Goal: Information Seeking & Learning: Learn about a topic

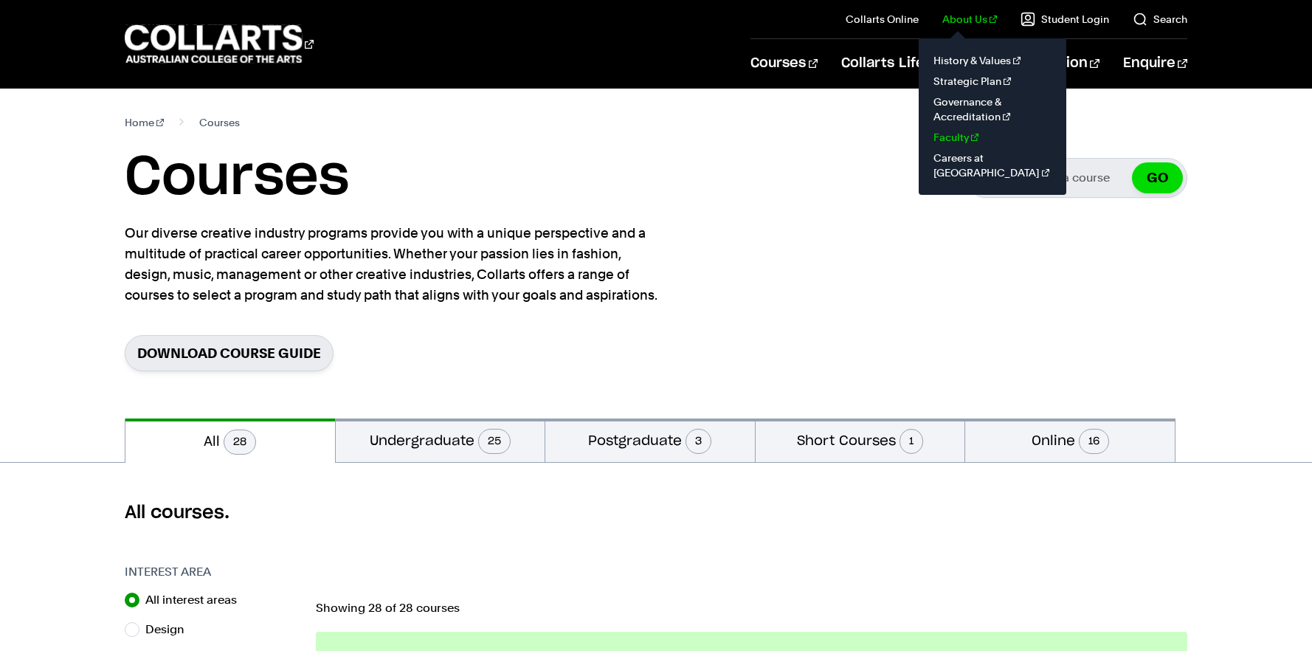
click at [956, 136] on link "Faculty" at bounding box center [993, 137] width 124 height 21
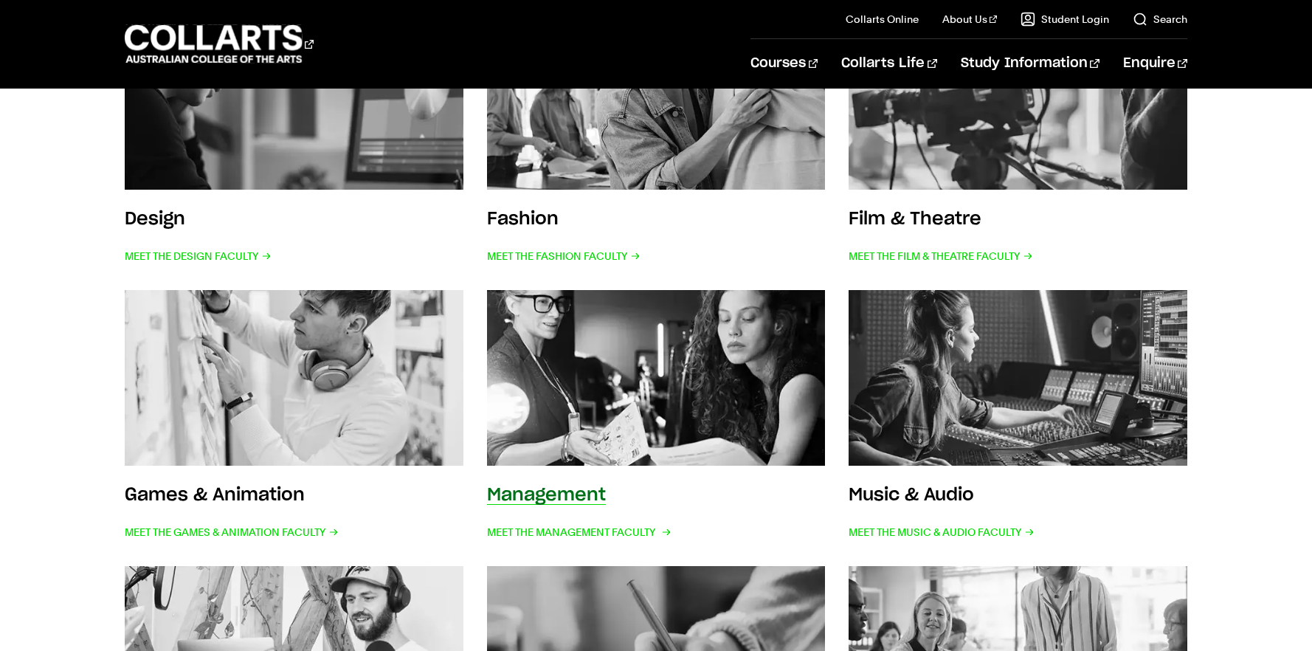
scroll to position [448, 0]
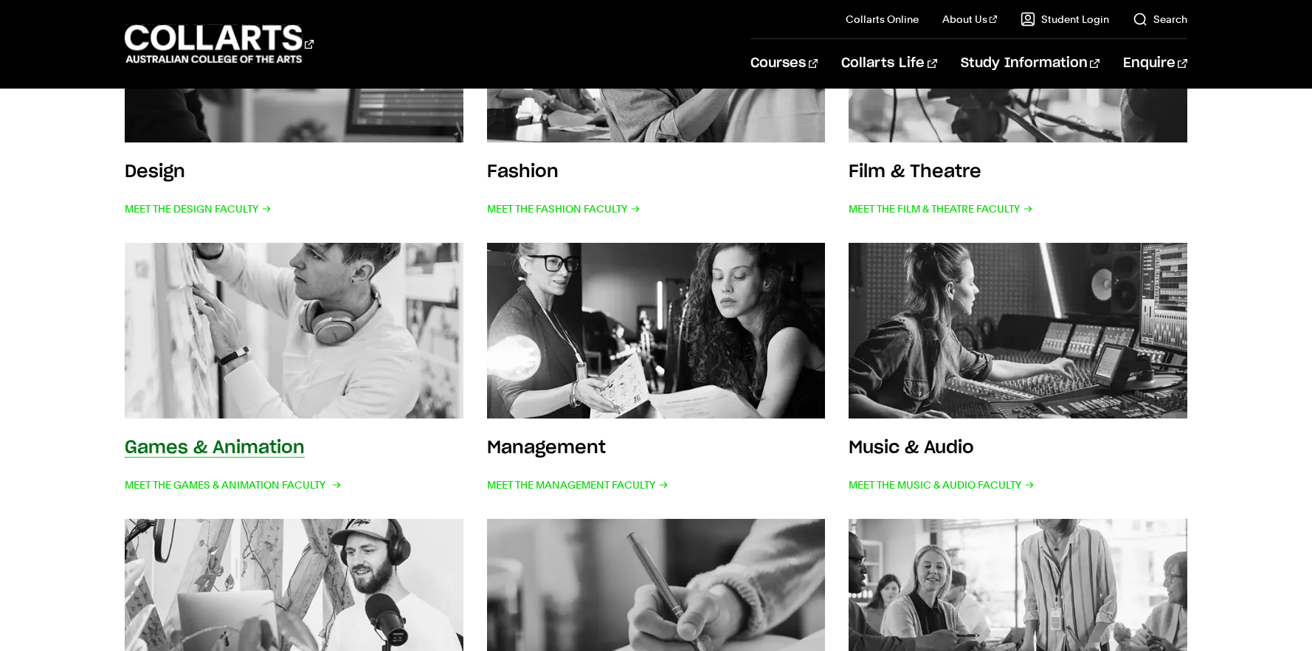
click at [303, 371] on img at bounding box center [294, 330] width 373 height 193
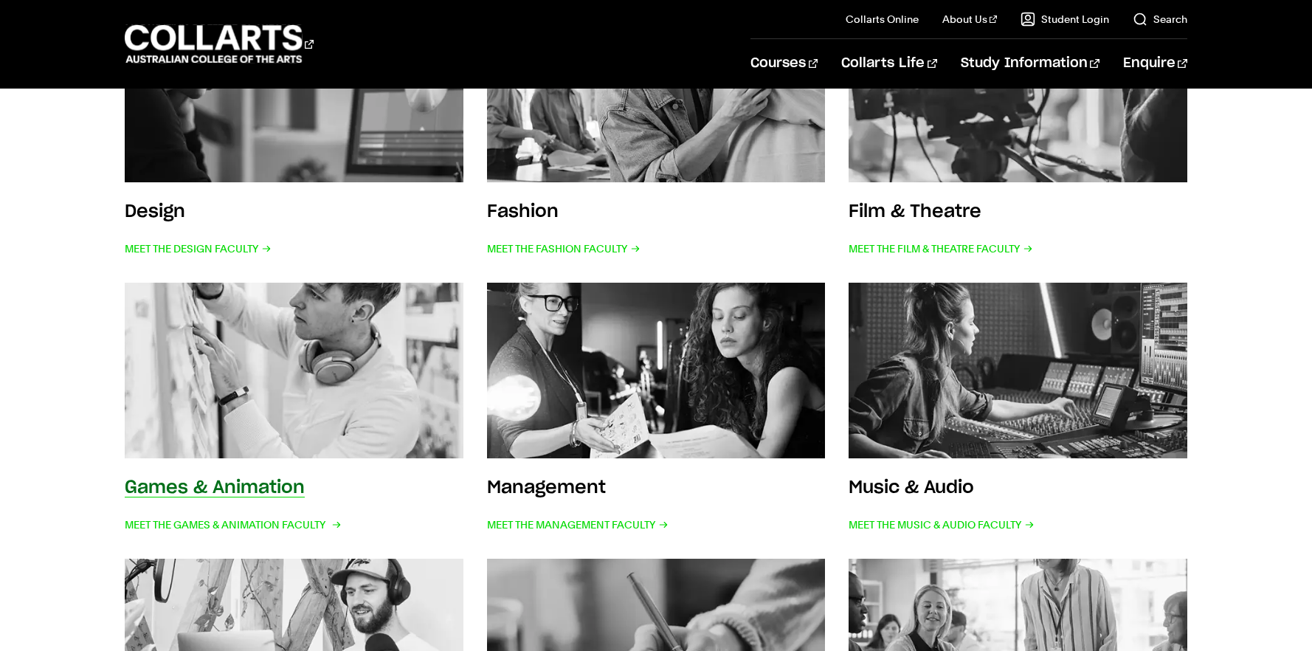
scroll to position [487, 0]
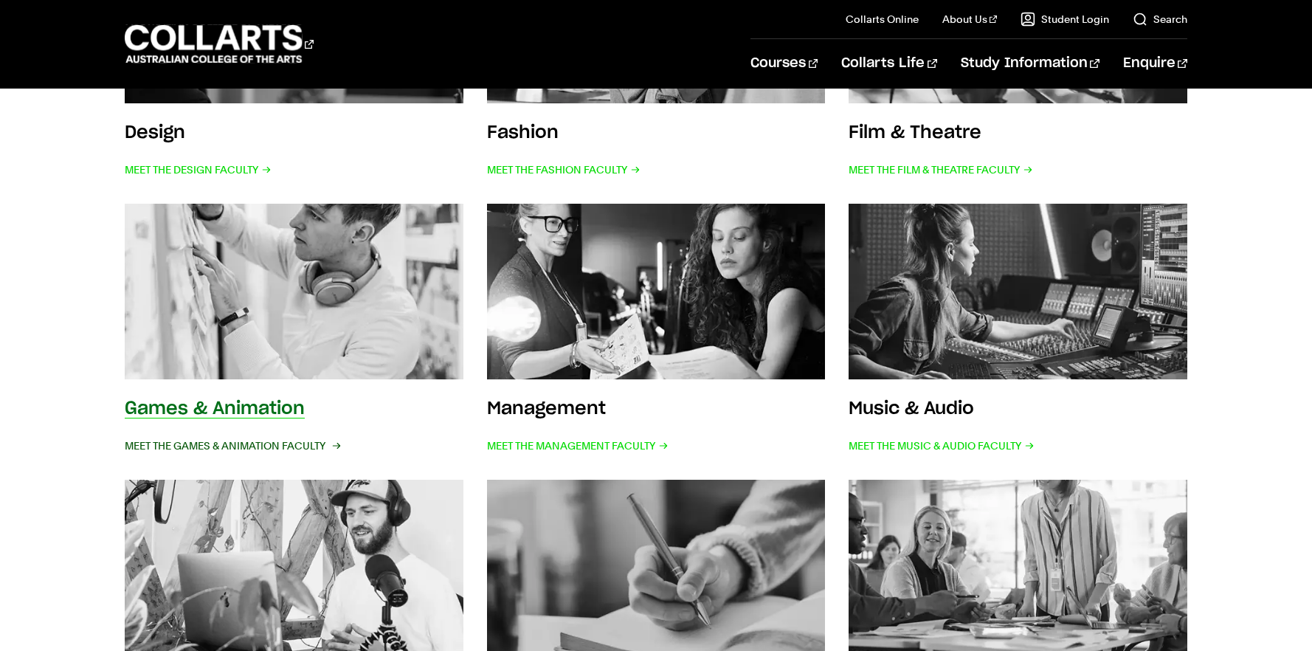
click at [228, 445] on span "Meet the Games & Animation Faculty" at bounding box center [232, 445] width 214 height 21
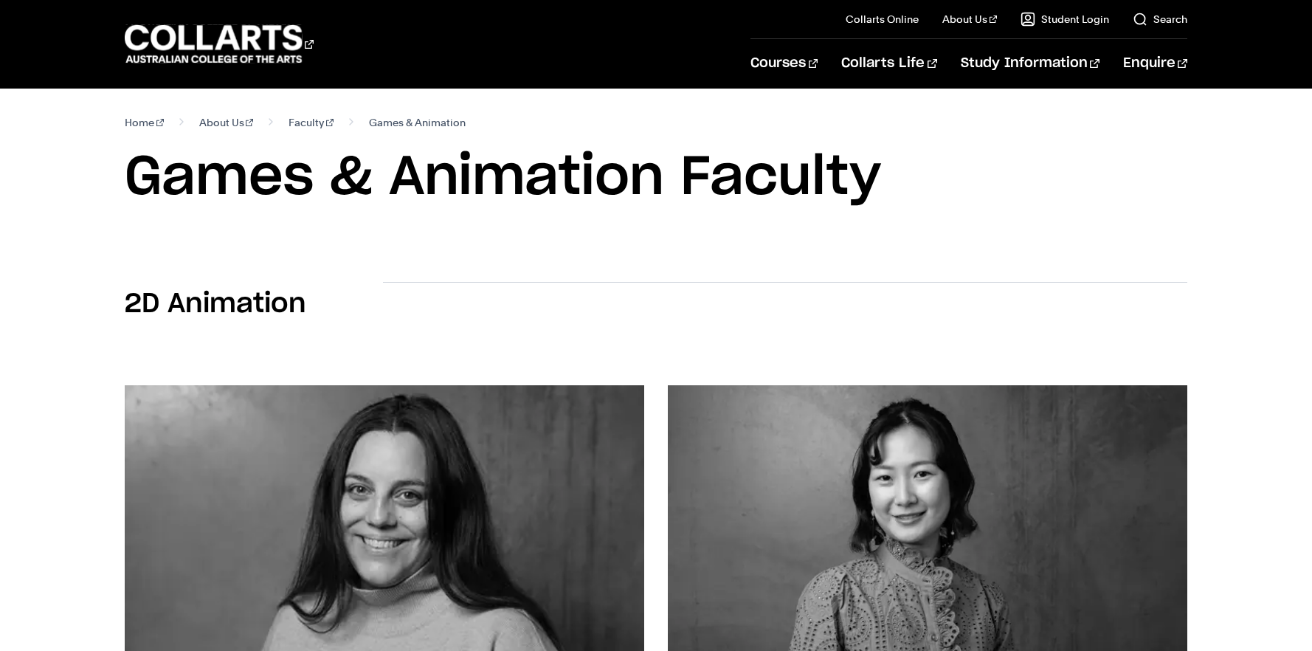
click at [507, 462] on img at bounding box center [384, 520] width 571 height 297
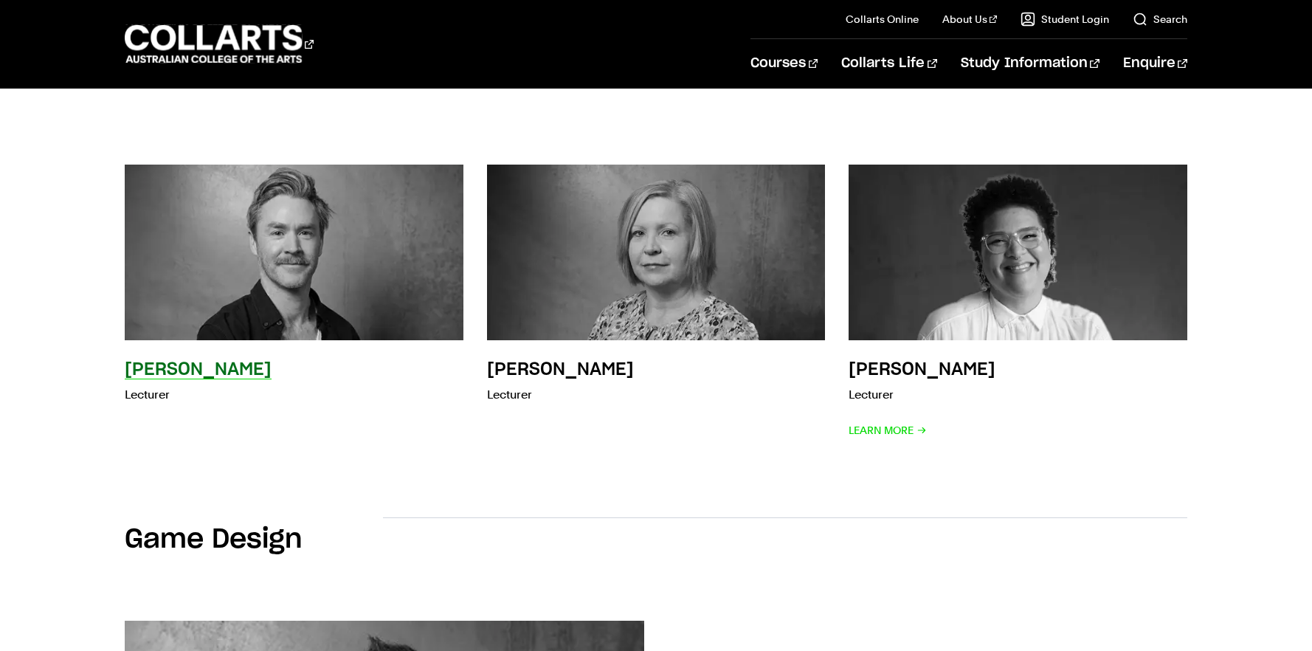
scroll to position [725, 0]
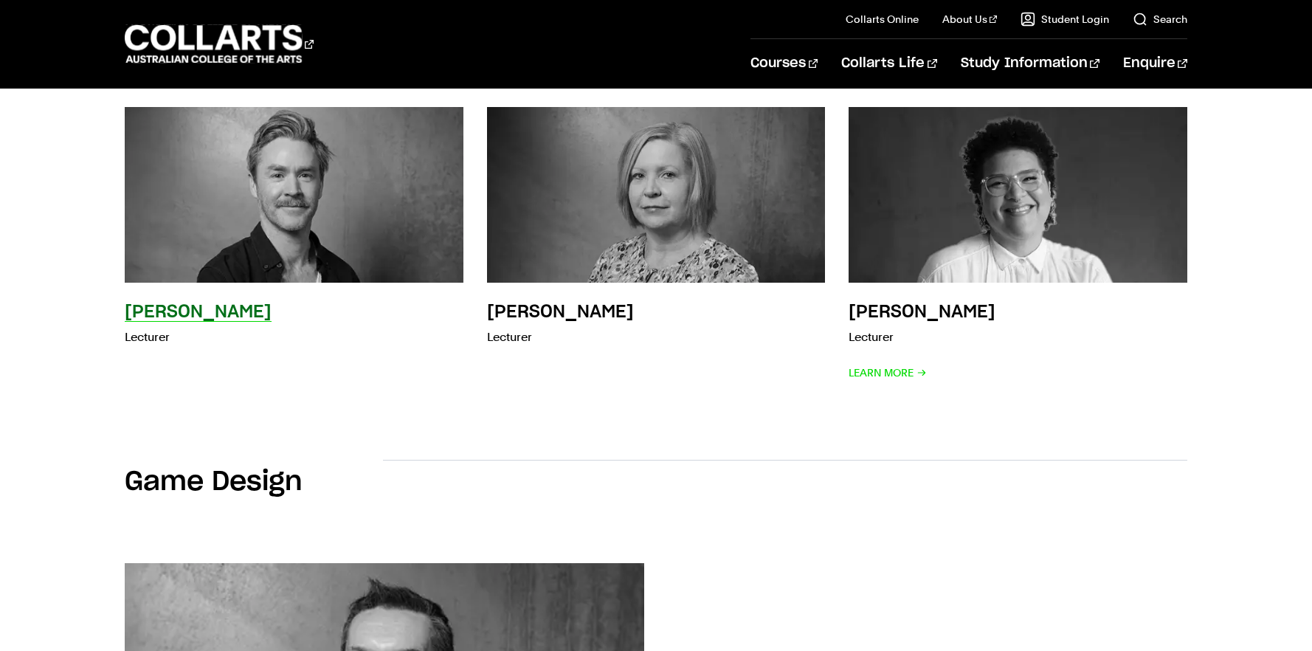
click at [275, 244] on img at bounding box center [294, 194] width 373 height 193
click at [165, 311] on h3 "Mark Egan" at bounding box center [198, 312] width 147 height 18
click at [289, 165] on img at bounding box center [294, 194] width 373 height 193
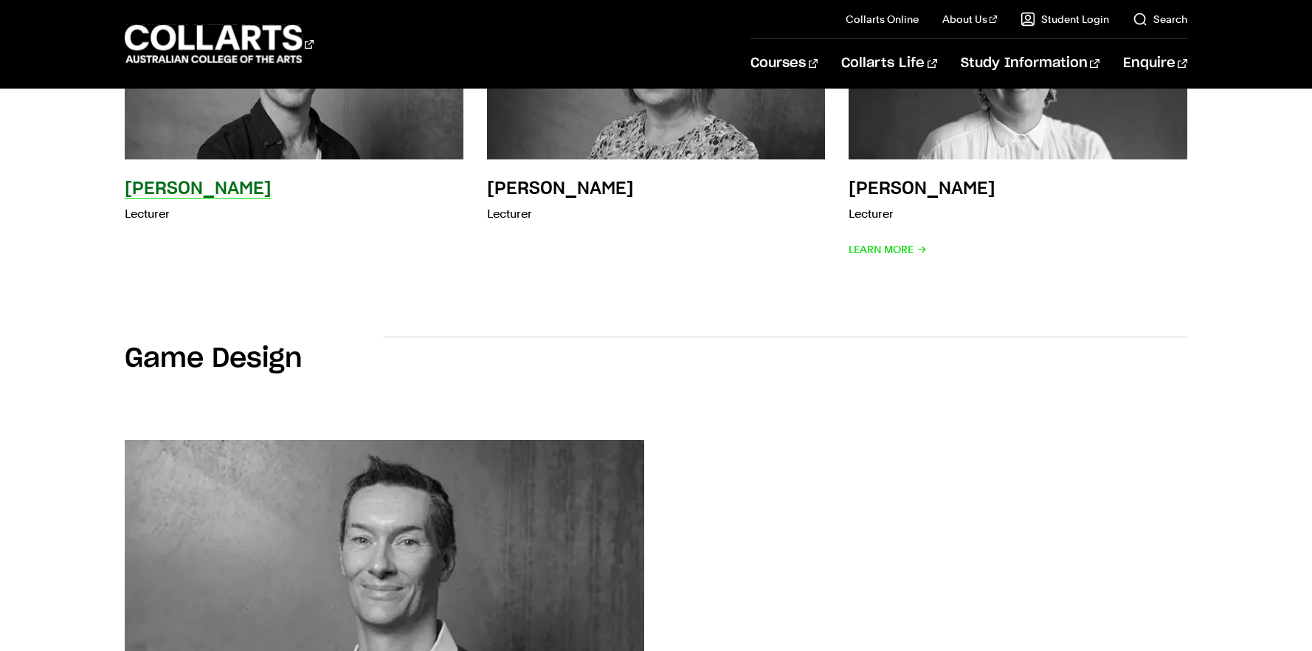
click at [148, 215] on p "Lecturer" at bounding box center [198, 214] width 147 height 21
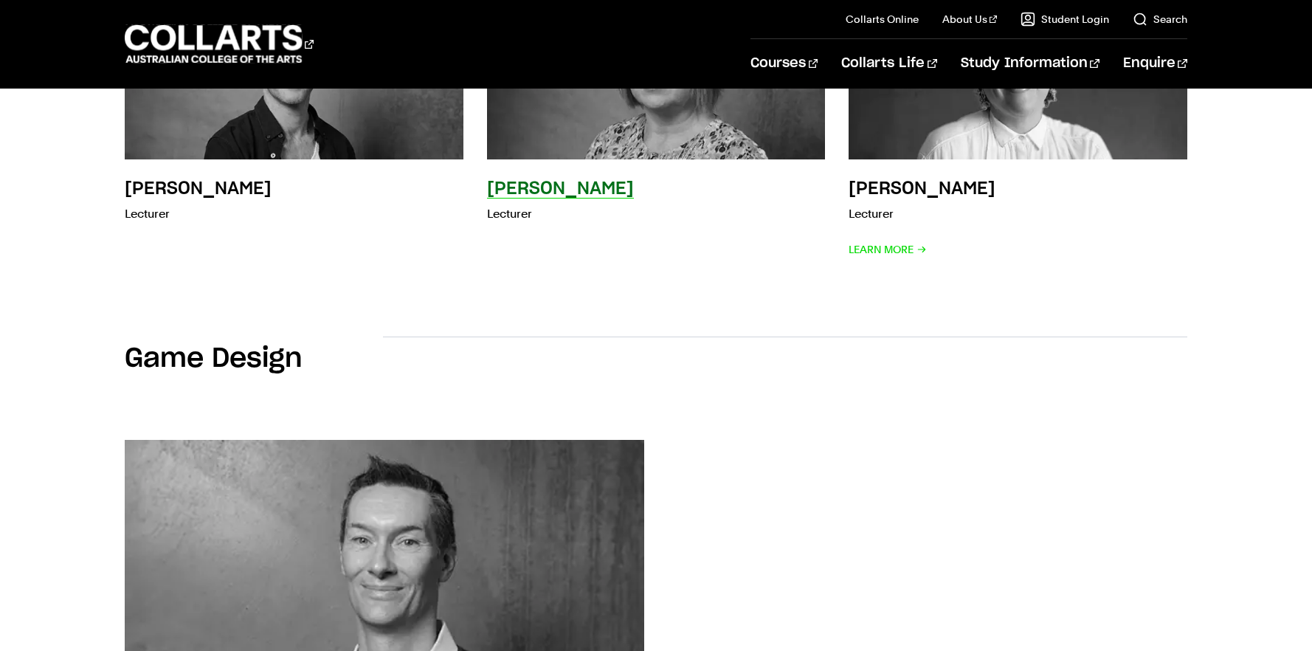
click at [517, 219] on p "Lecturer" at bounding box center [560, 214] width 147 height 21
click at [534, 191] on h3 "Sabrina Schmid" at bounding box center [560, 189] width 147 height 18
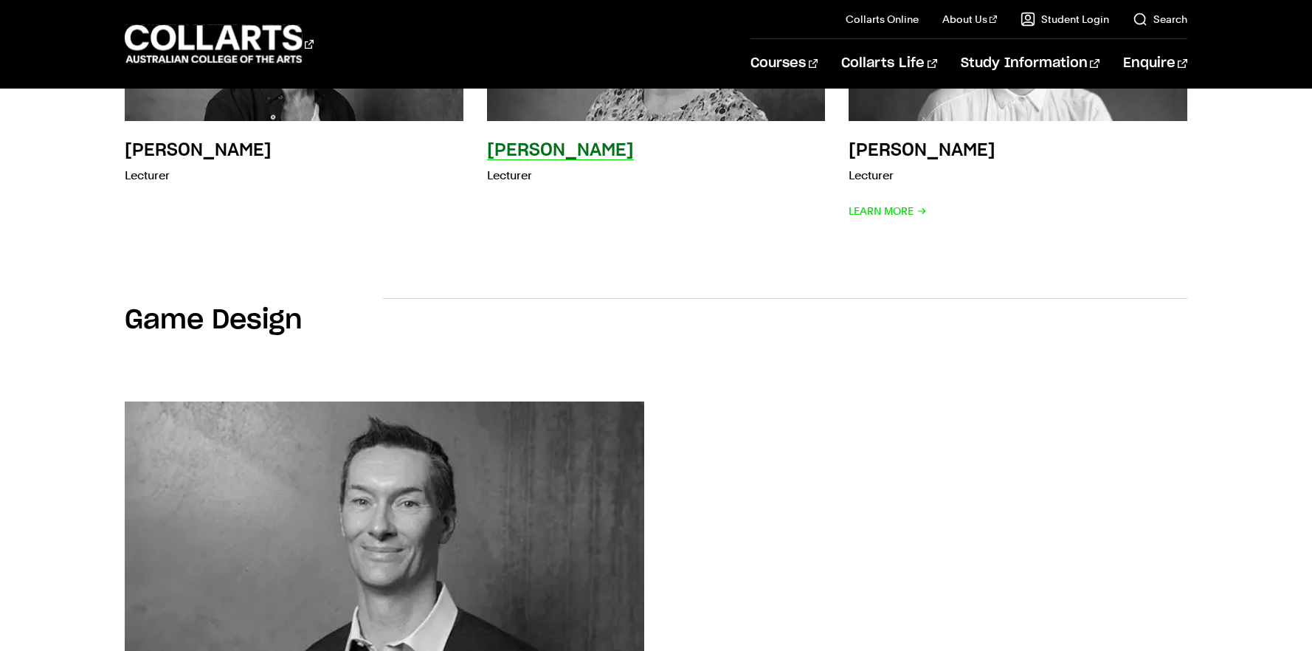
scroll to position [598, 0]
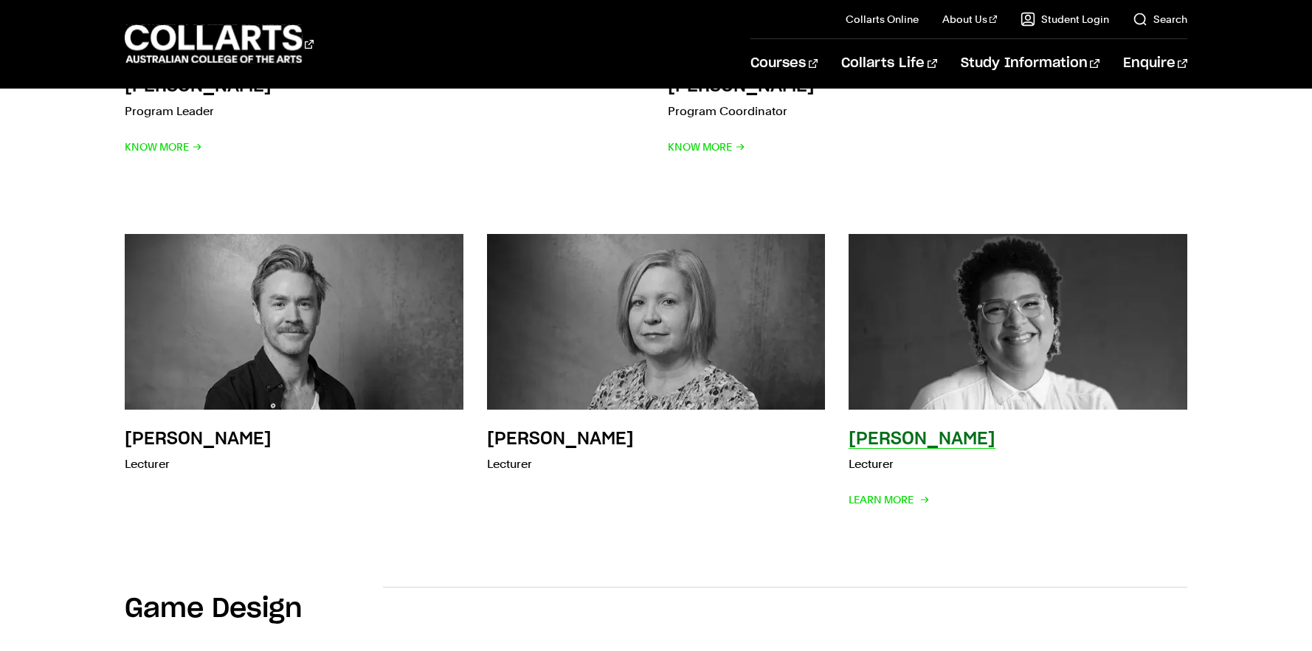
click at [962, 323] on img at bounding box center [1018, 321] width 373 height 193
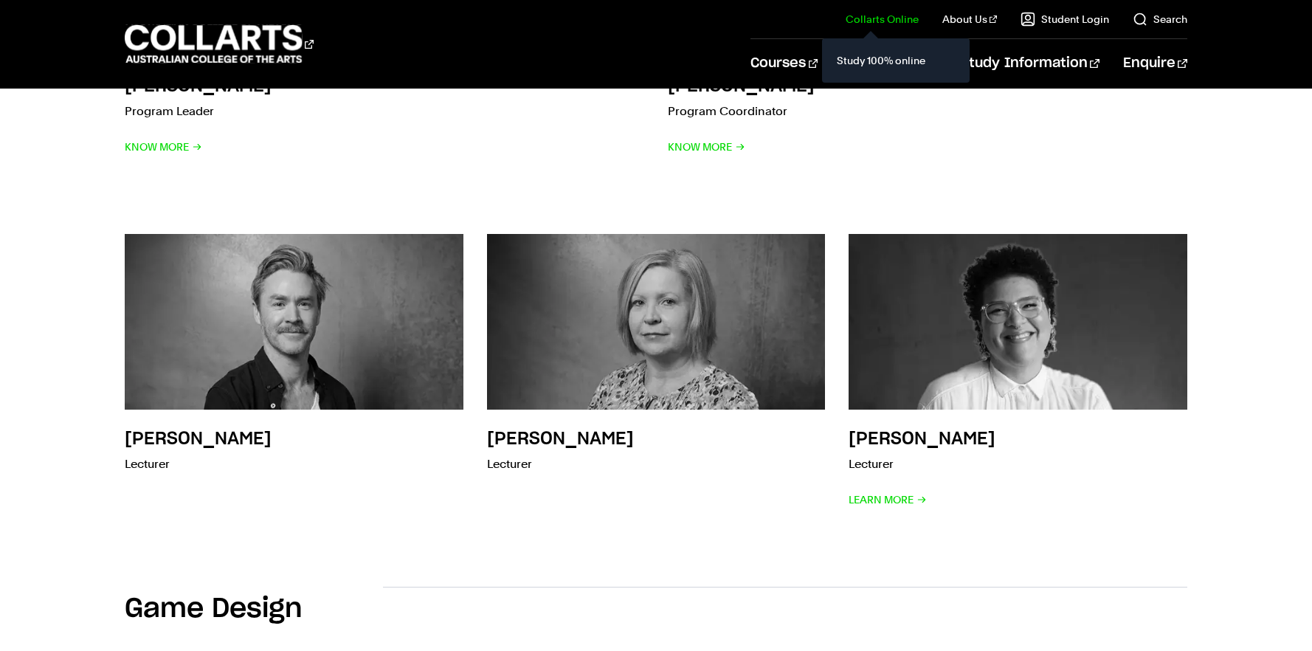
click at [889, 19] on link "Collarts Online" at bounding box center [882, 19] width 73 height 15
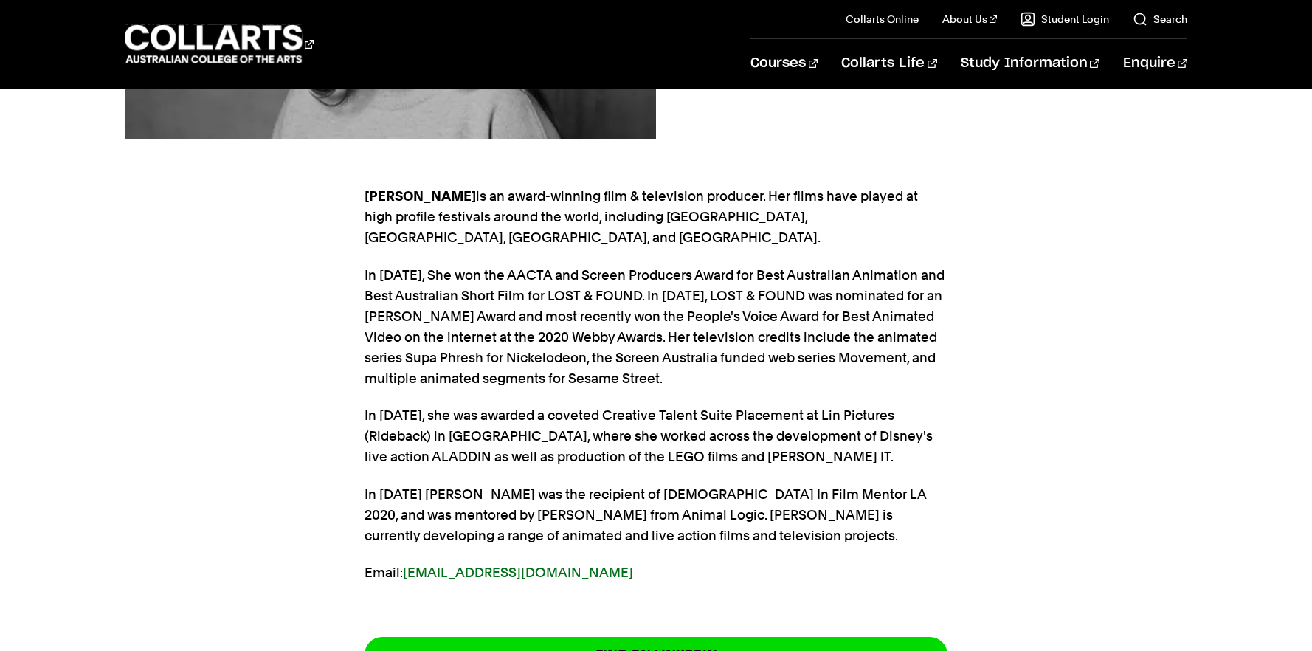
scroll to position [531, 0]
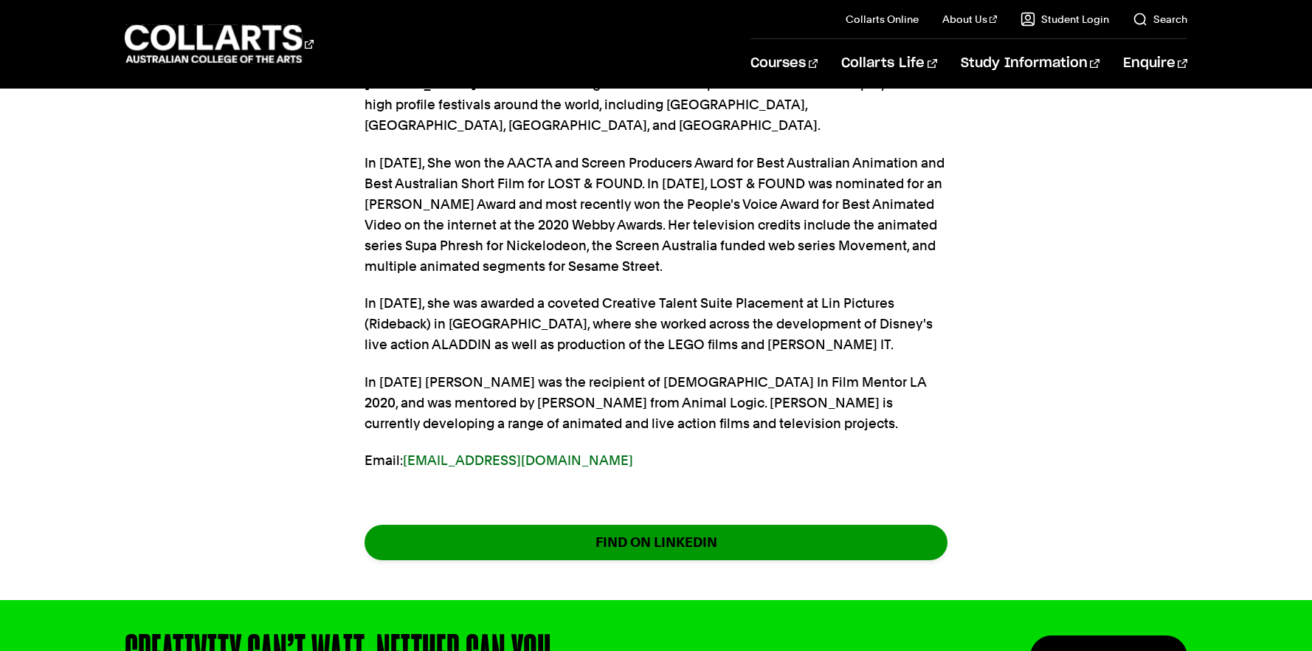
click at [679, 525] on link "FIND ON LINKEDIN" at bounding box center [656, 542] width 583 height 35
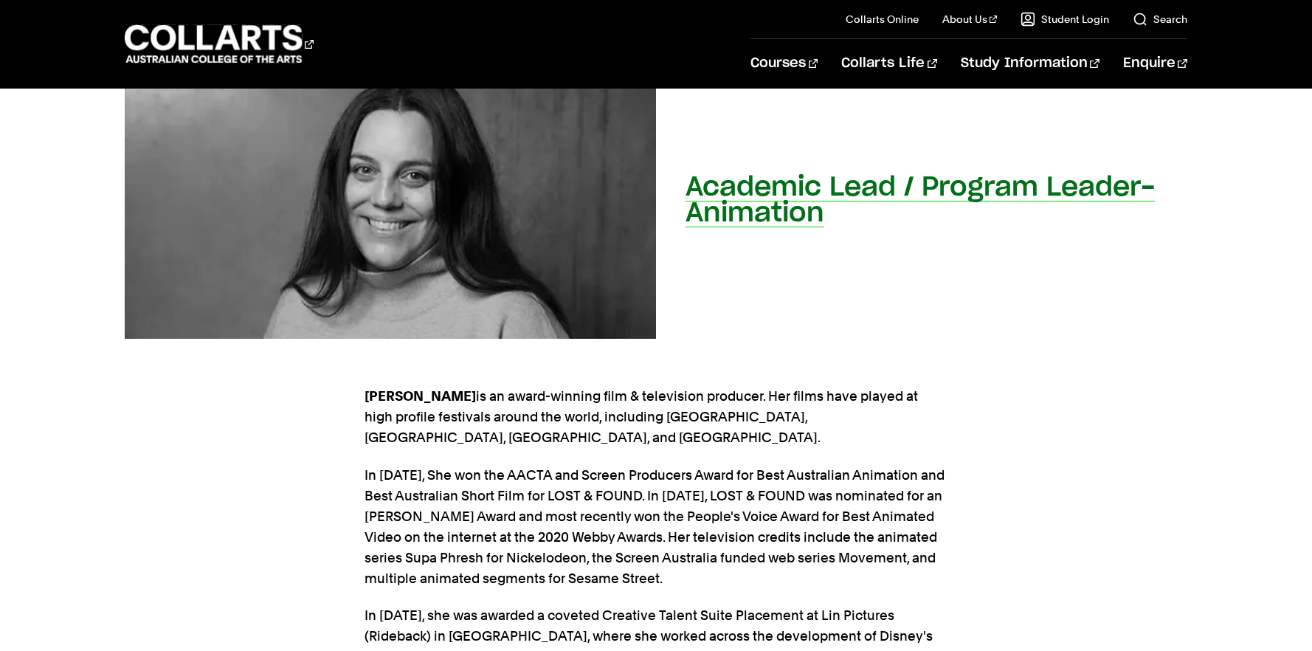
scroll to position [0, 0]
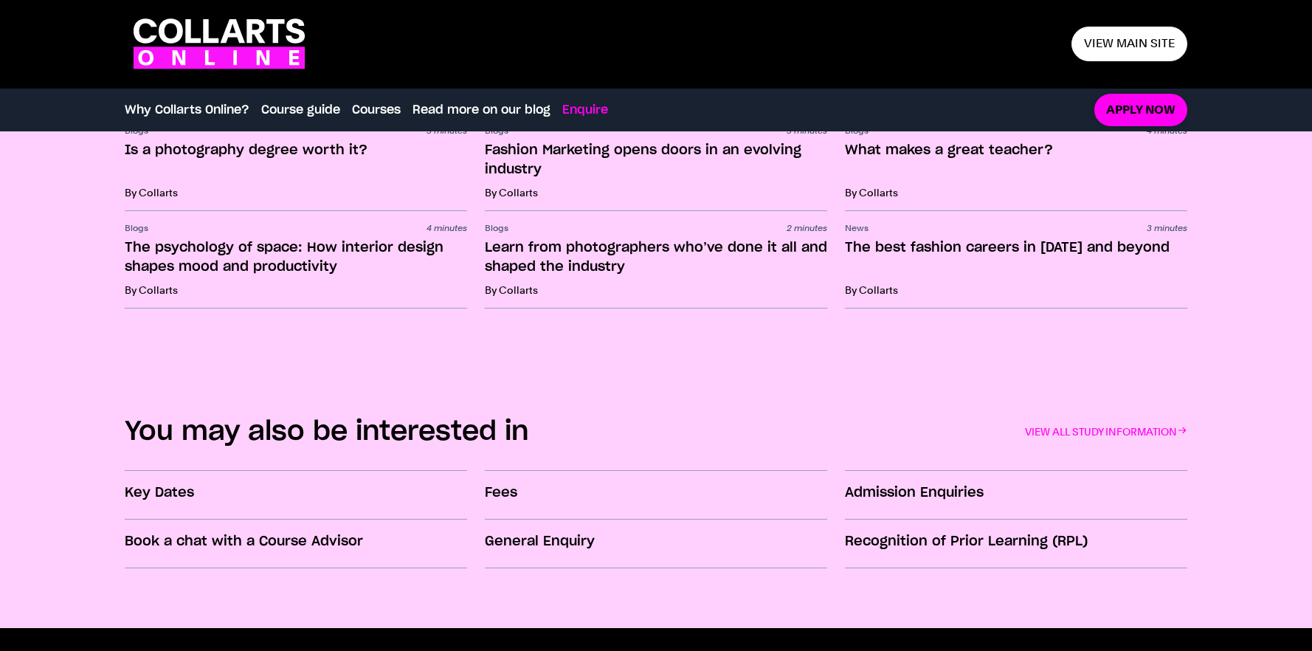
scroll to position [2446, 0]
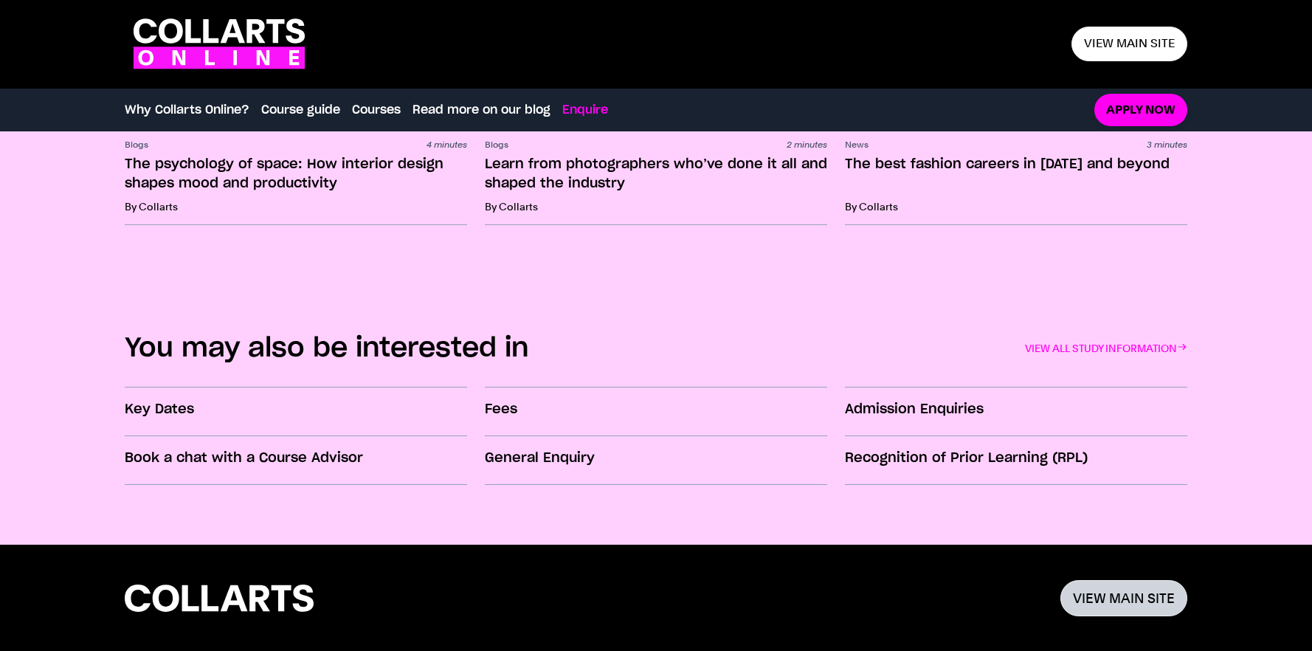
click at [1124, 602] on link "VIEW MAIN SITE" at bounding box center [1123, 598] width 127 height 36
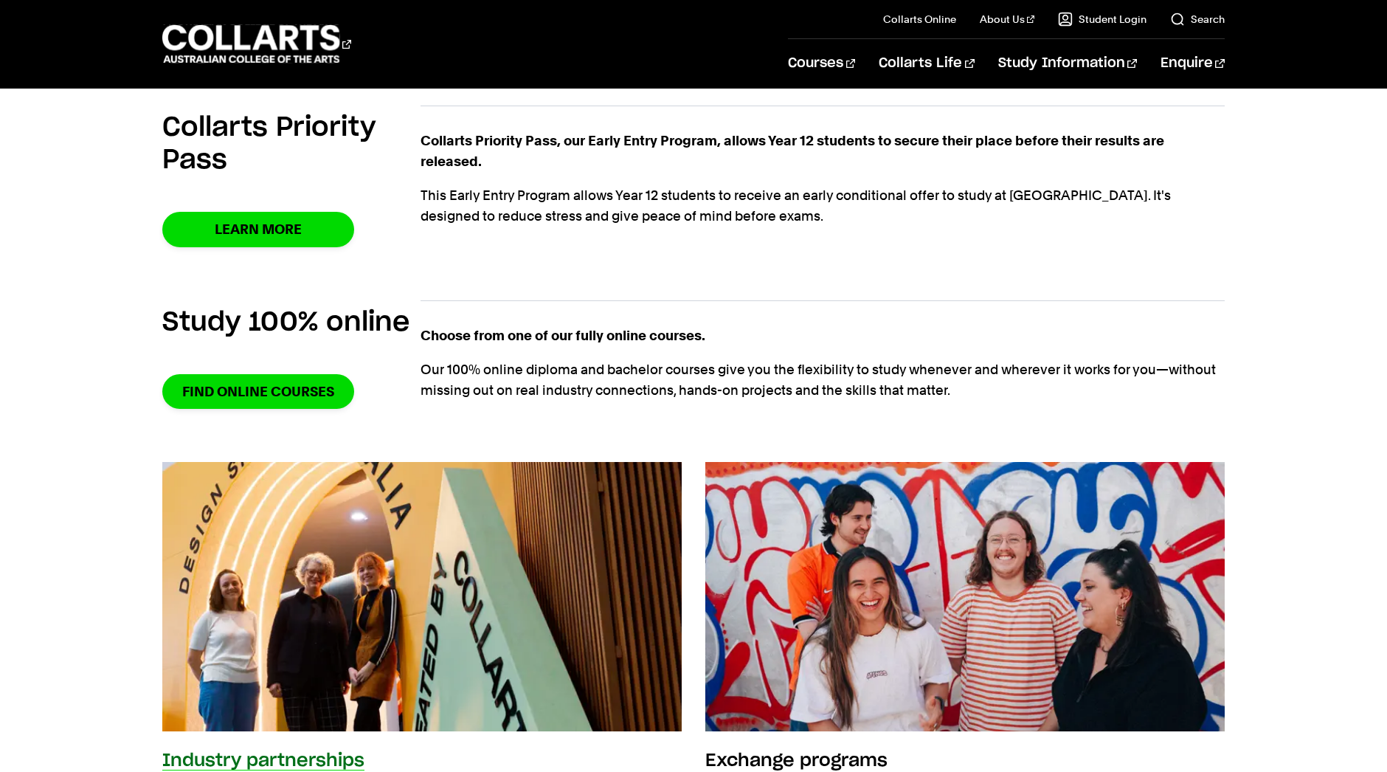
scroll to position [997, 0]
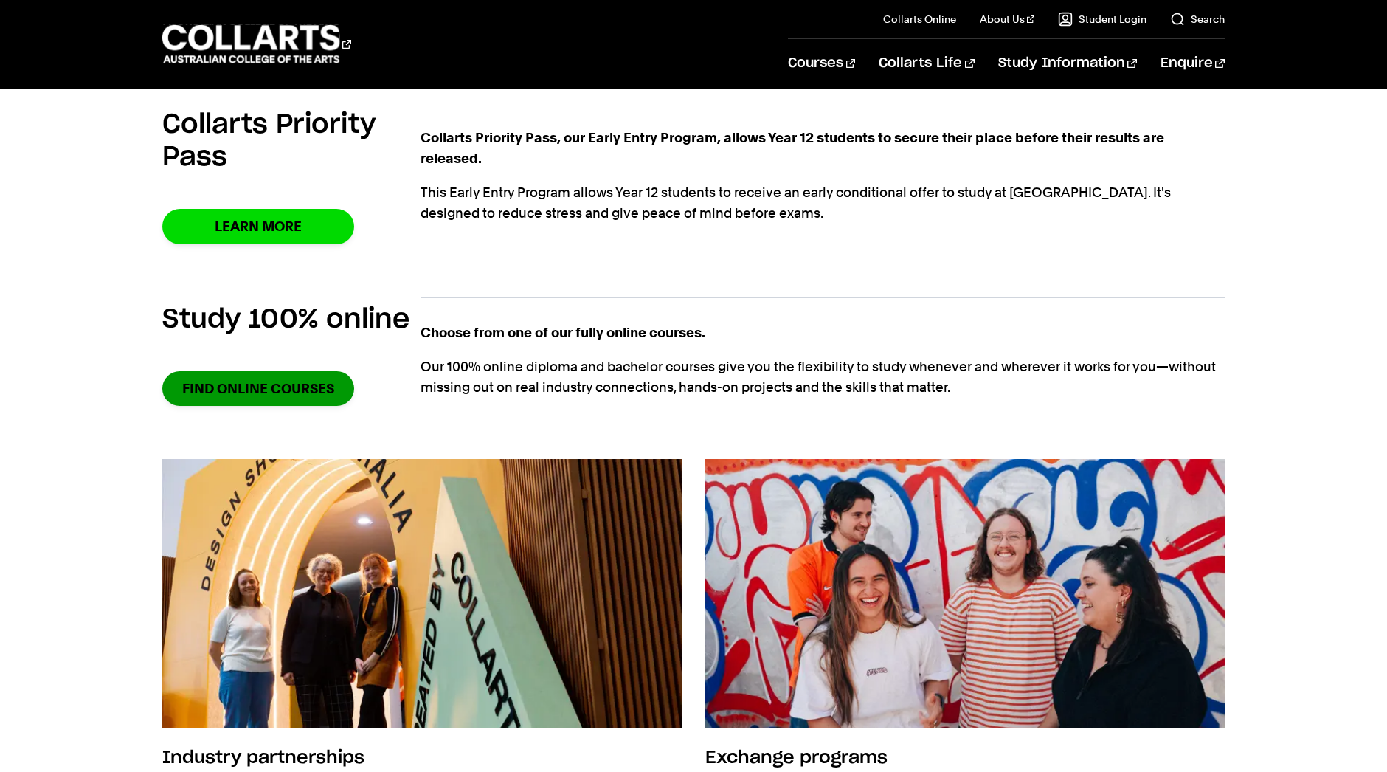
click at [272, 384] on link "Find online courses" at bounding box center [258, 388] width 192 height 35
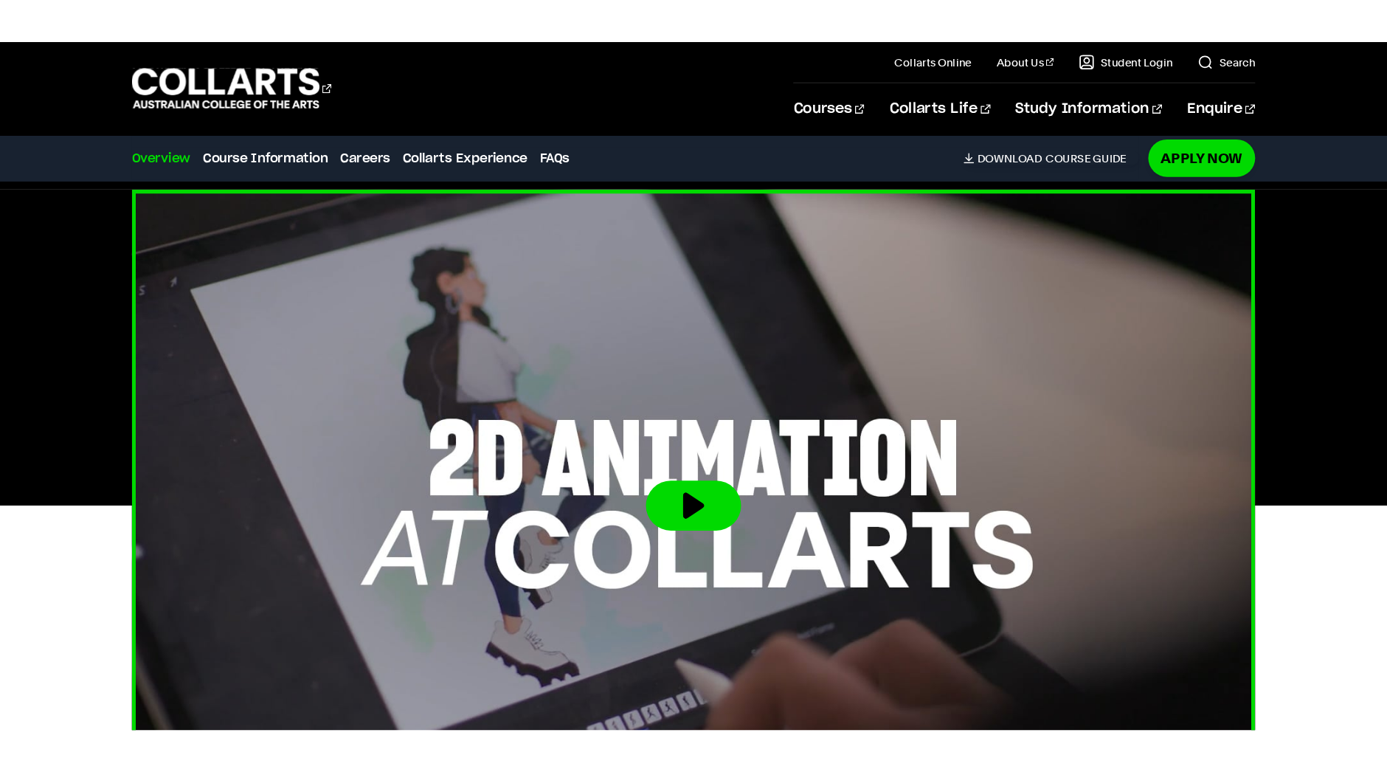
scroll to position [472, 0]
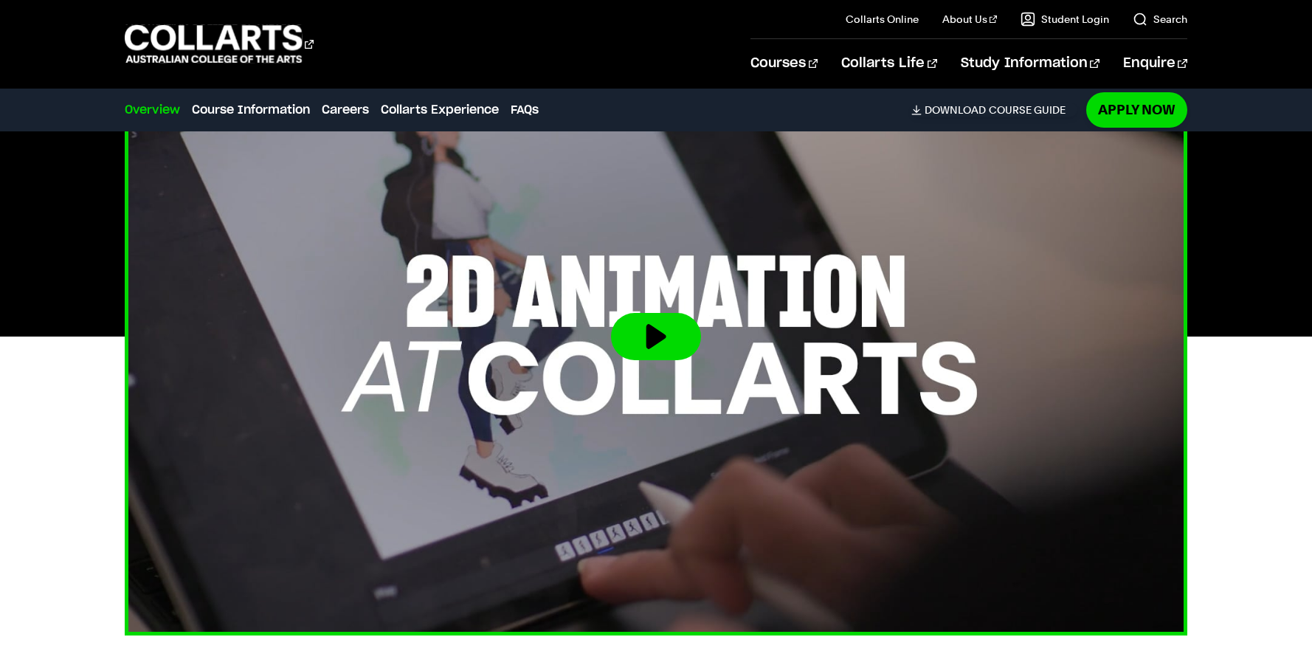
click at [650, 333] on button at bounding box center [656, 336] width 90 height 47
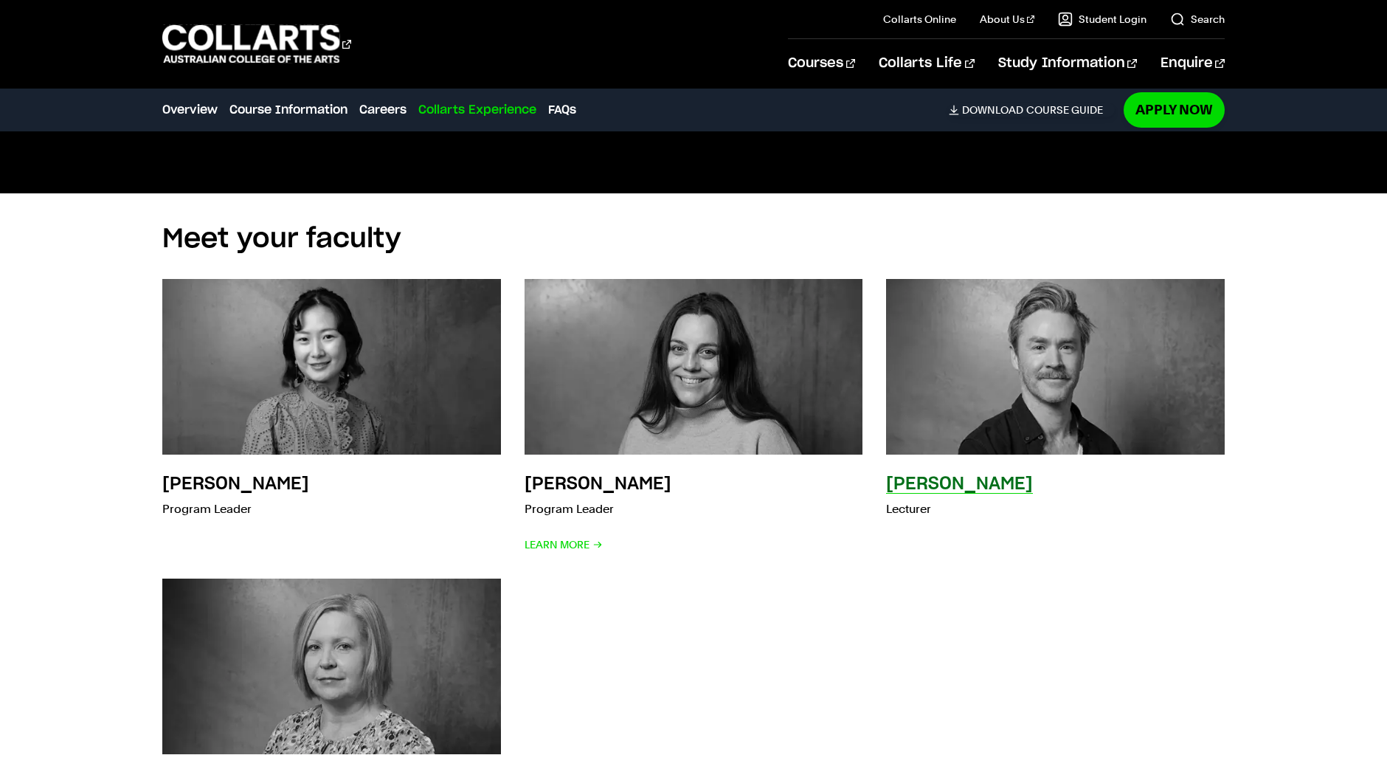
scroll to position [4108, 0]
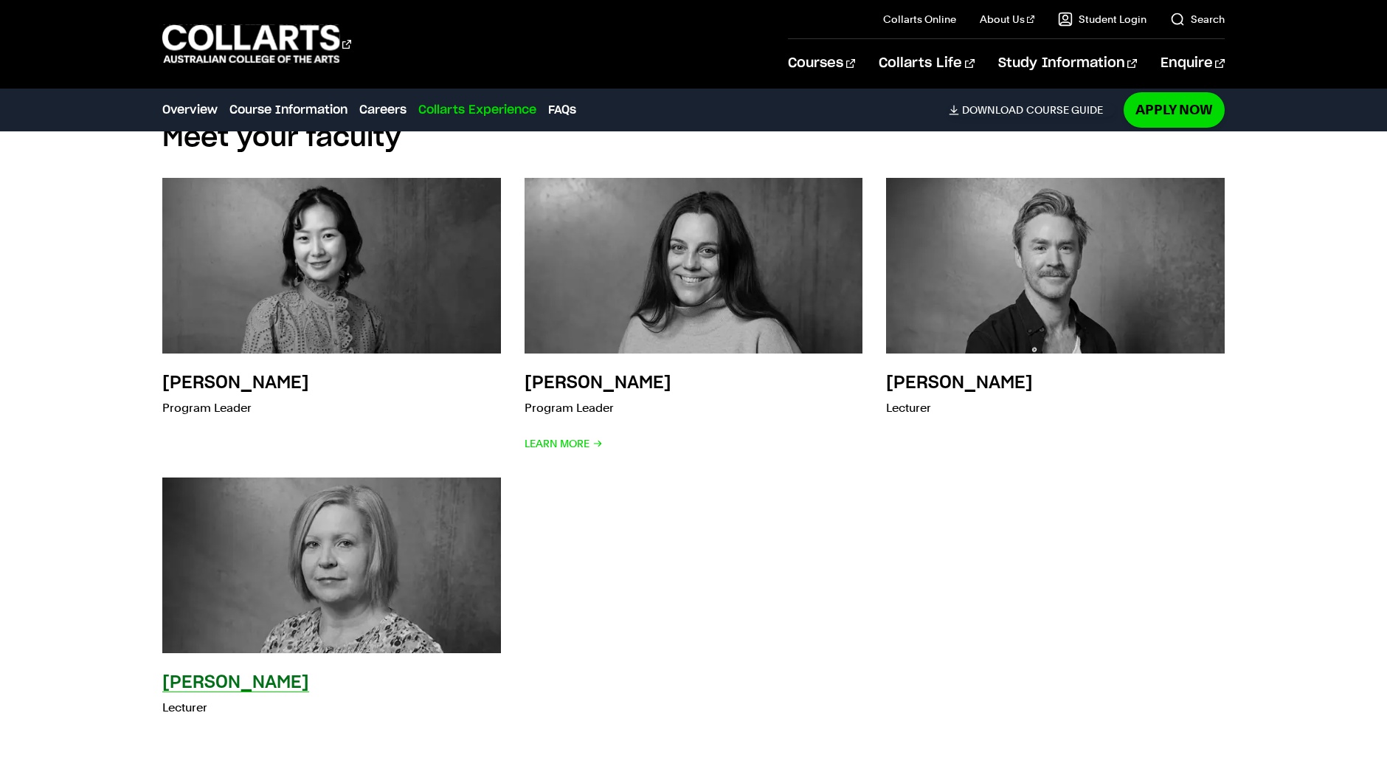
click at [330, 575] on img at bounding box center [331, 565] width 373 height 193
click at [241, 650] on h3 "Sabrina Schmid" at bounding box center [235, 683] width 147 height 18
click at [322, 584] on img at bounding box center [331, 565] width 373 height 193
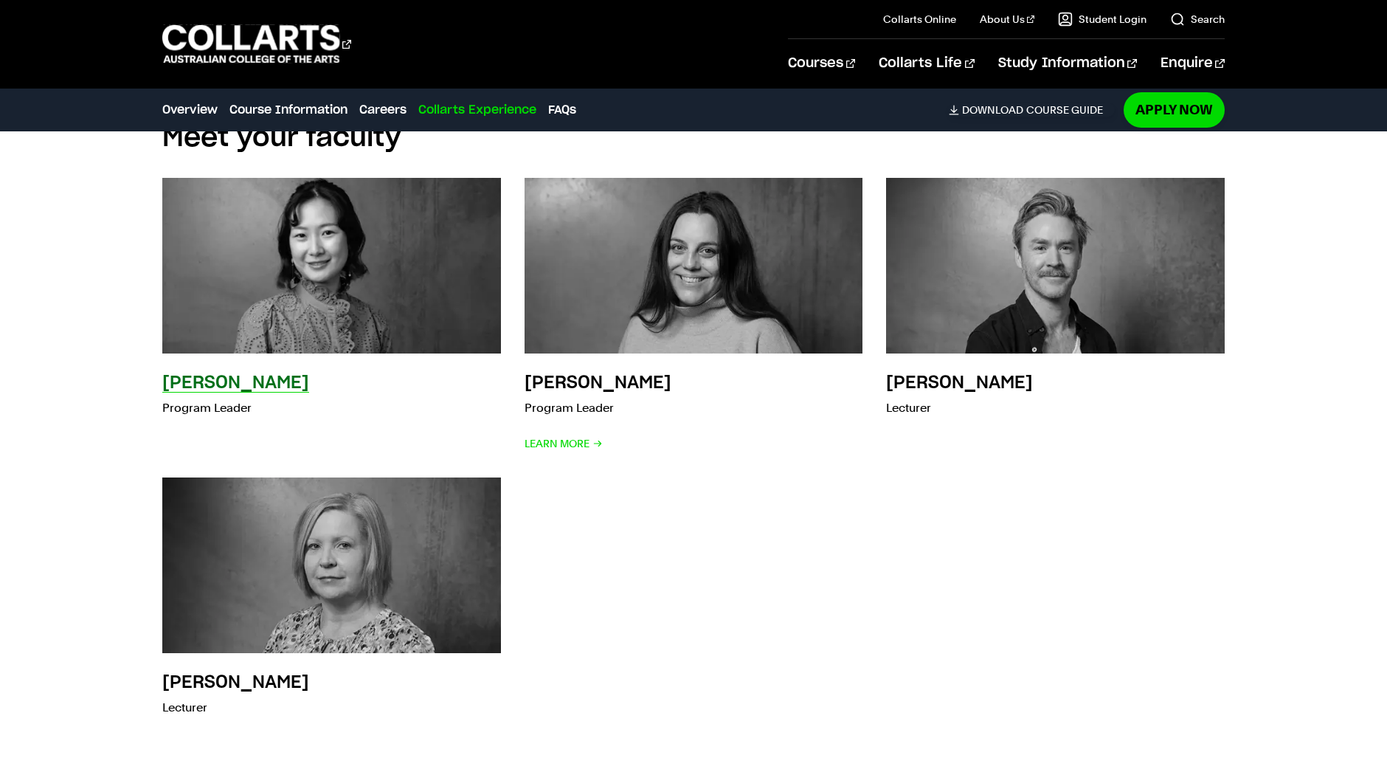
click at [225, 405] on p "Program Leader" at bounding box center [235, 408] width 147 height 21
click at [228, 380] on h3 "Yannis Ye" at bounding box center [235, 383] width 147 height 18
click at [318, 272] on img at bounding box center [331, 265] width 373 height 193
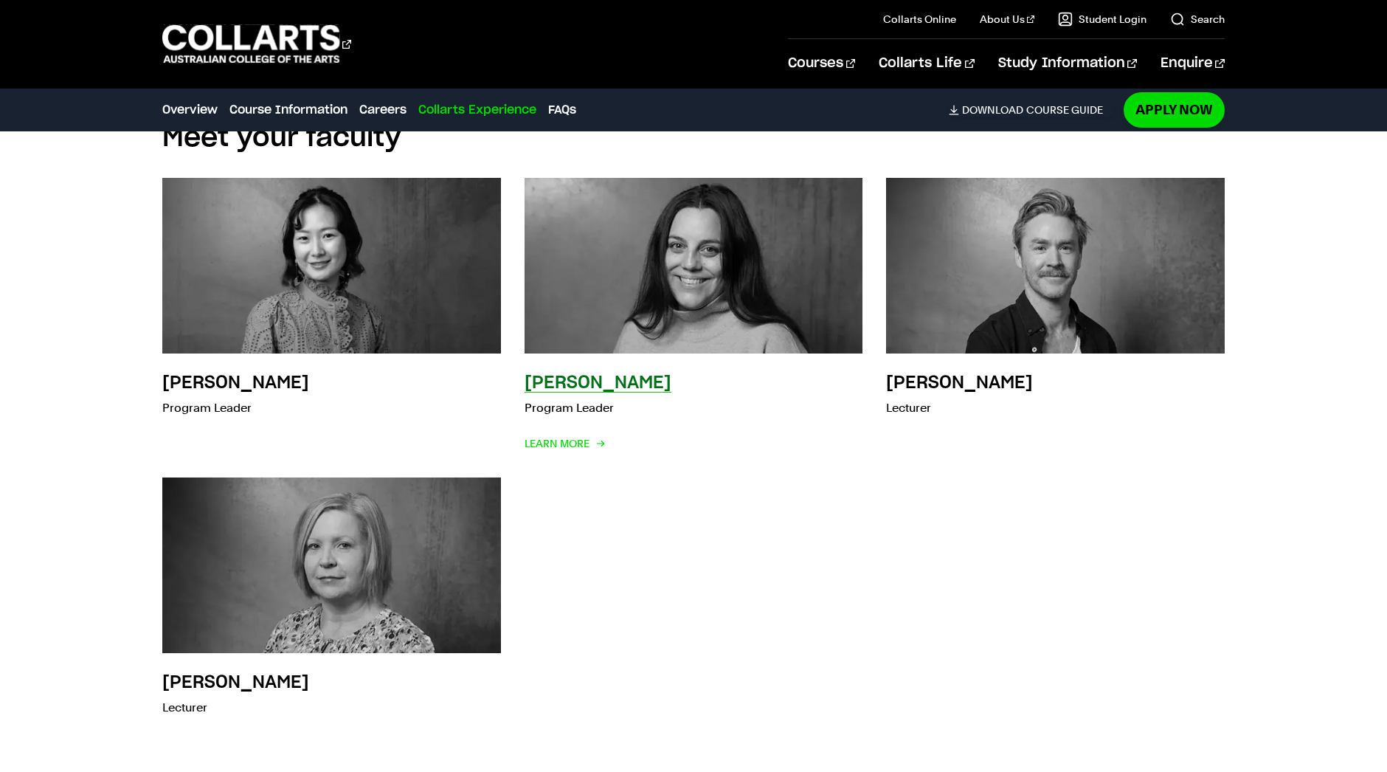
click at [756, 263] on img at bounding box center [694, 265] width 373 height 193
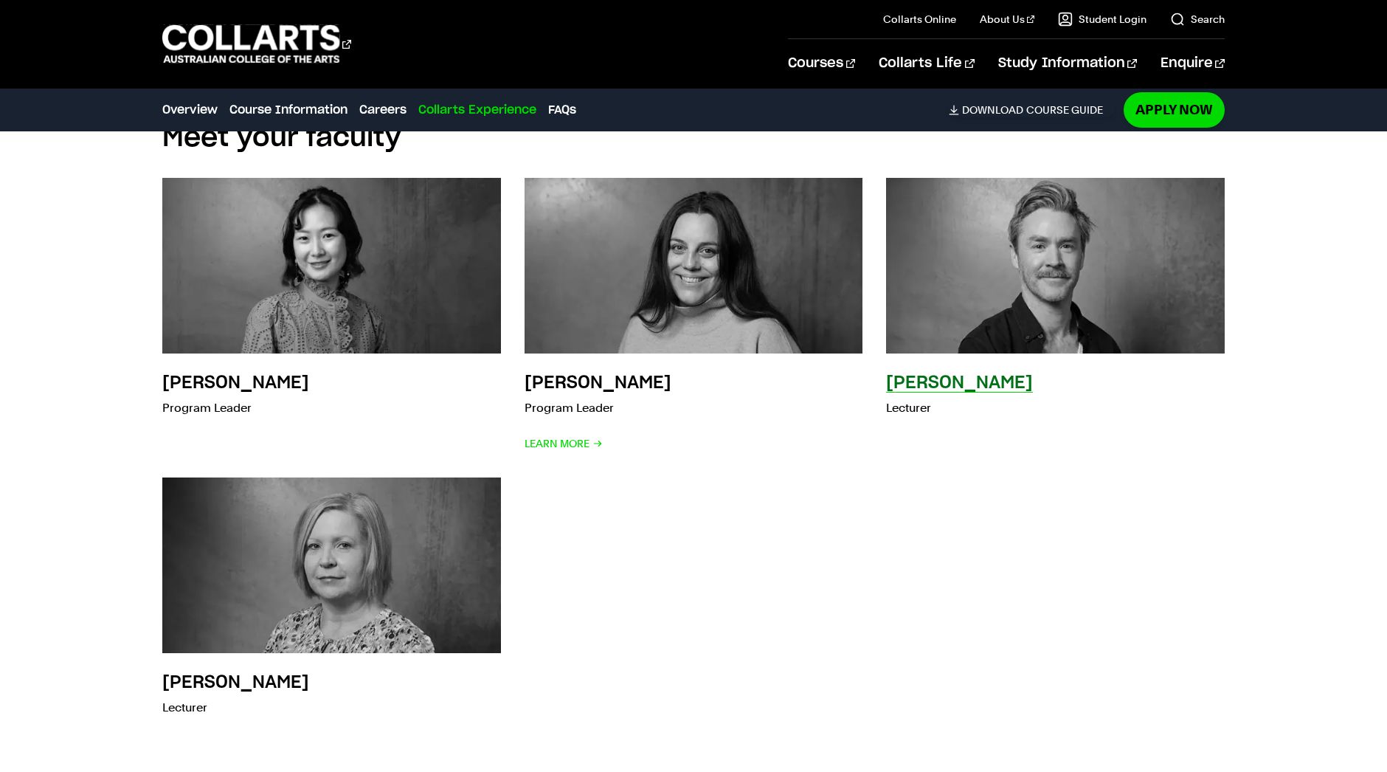
click at [919, 382] on h3 "Mark Egan" at bounding box center [959, 383] width 147 height 18
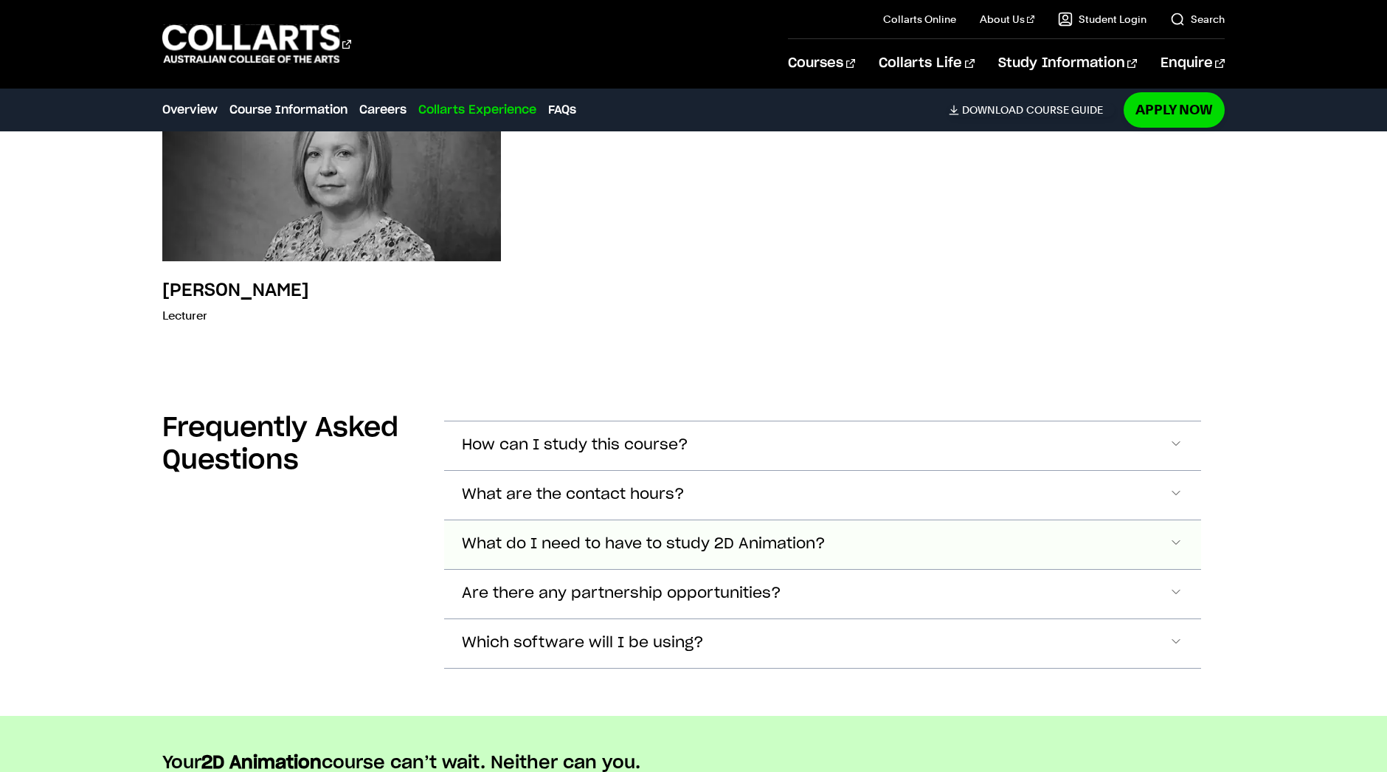
scroll to position [4503, 0]
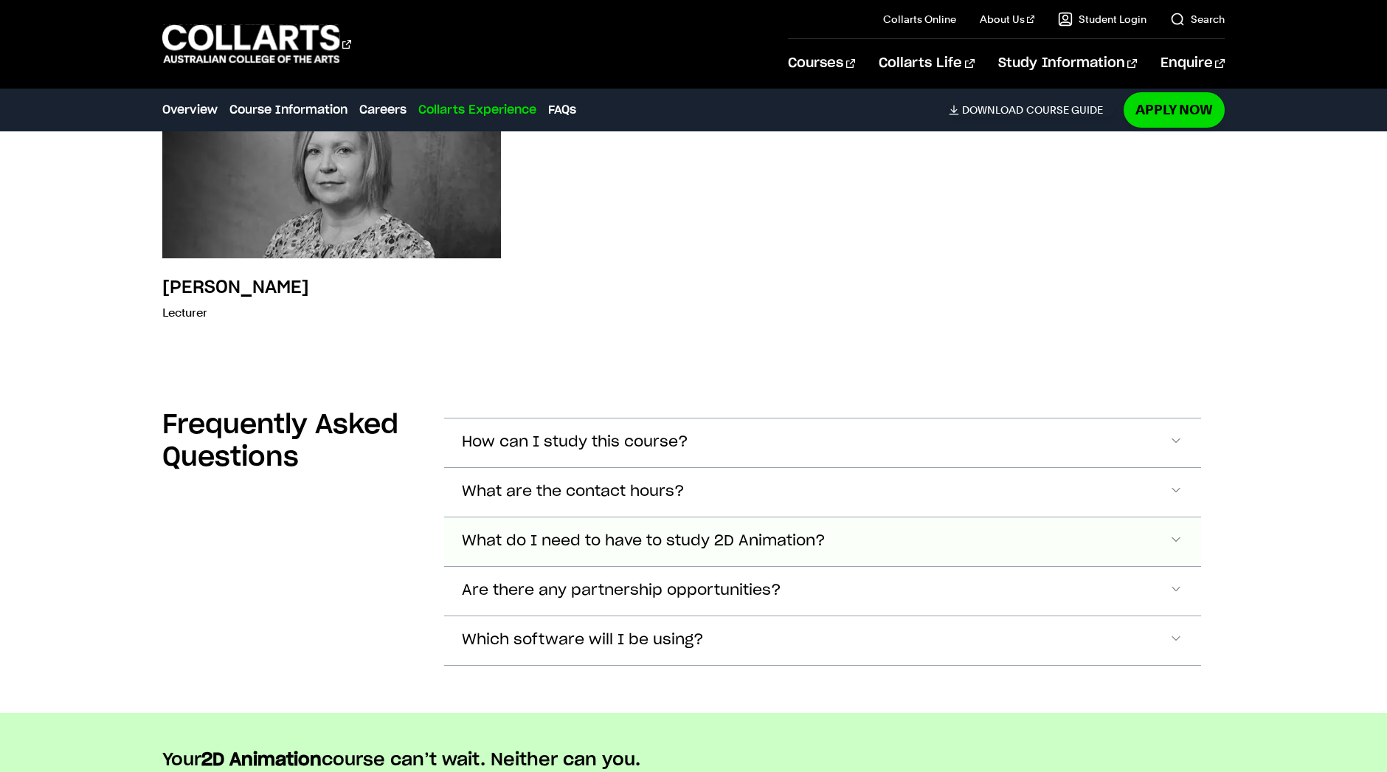
click at [591, 539] on span "What do I need to have to study 2D Animation?" at bounding box center [644, 541] width 364 height 17
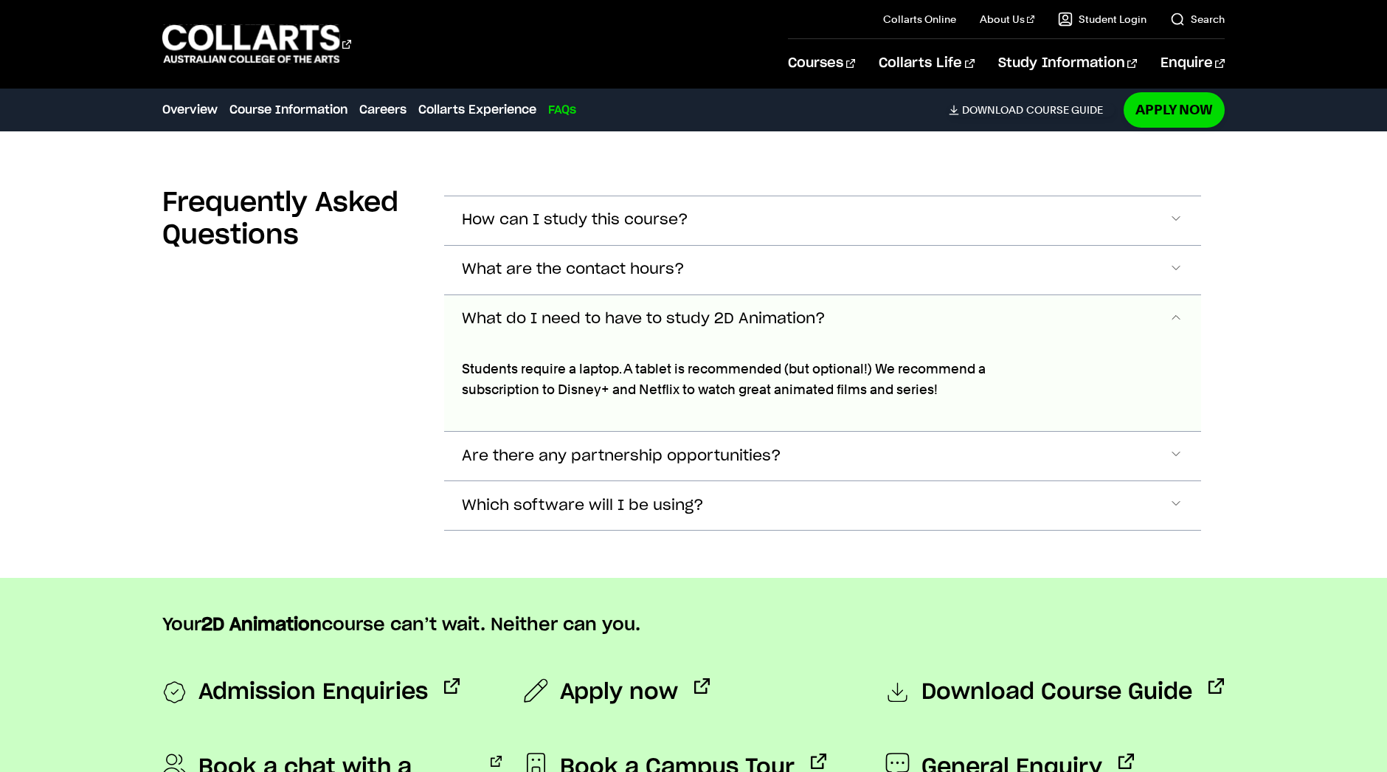
scroll to position [4728, 0]
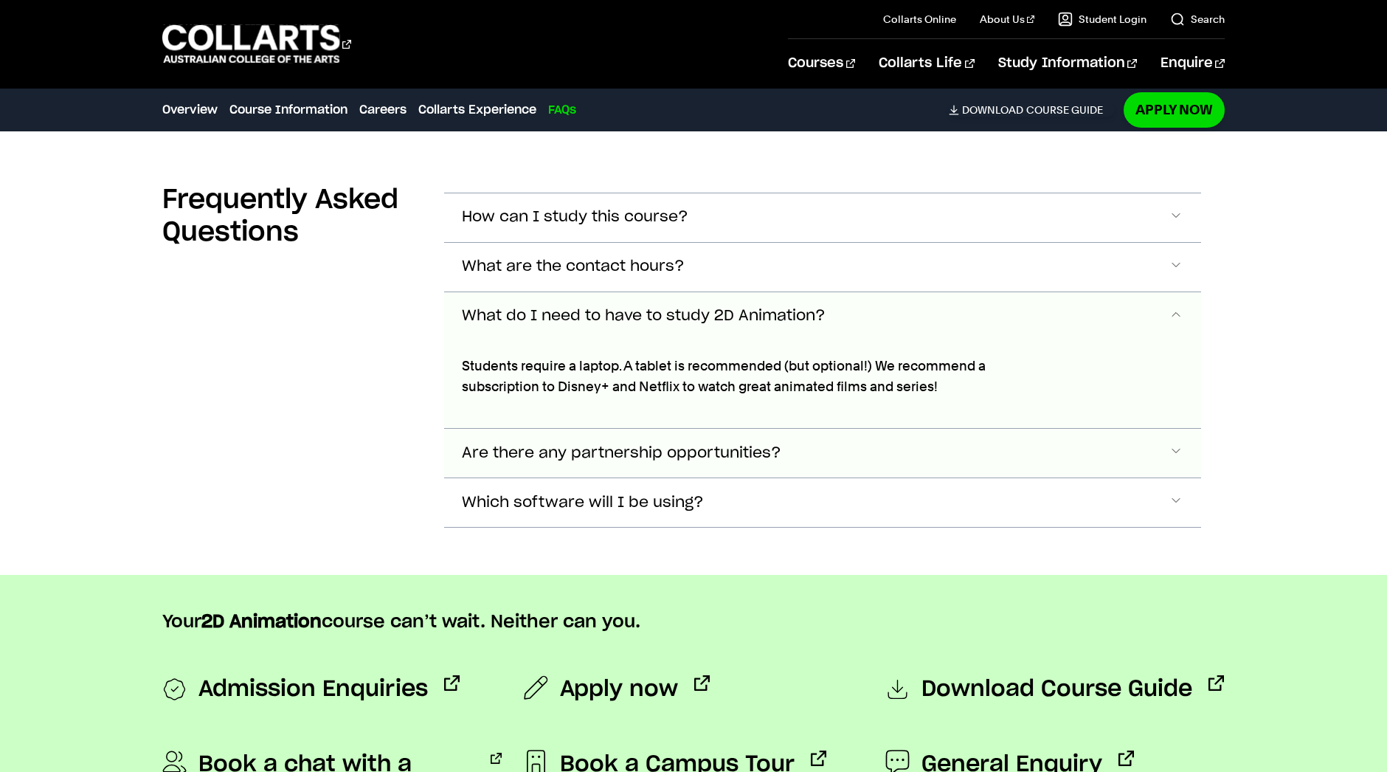
click at [649, 456] on span "Are there any partnership opportunities?" at bounding box center [622, 453] width 320 height 17
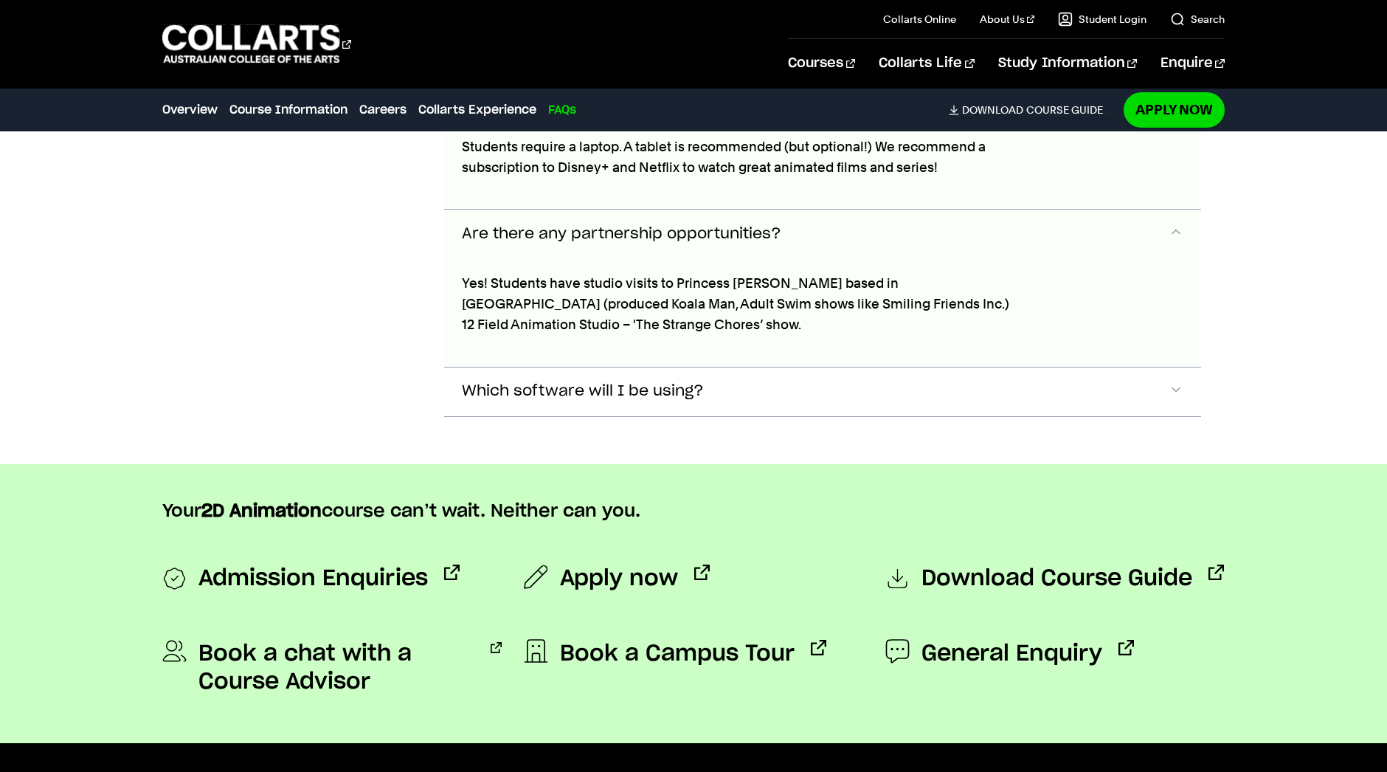
scroll to position [4944, 0]
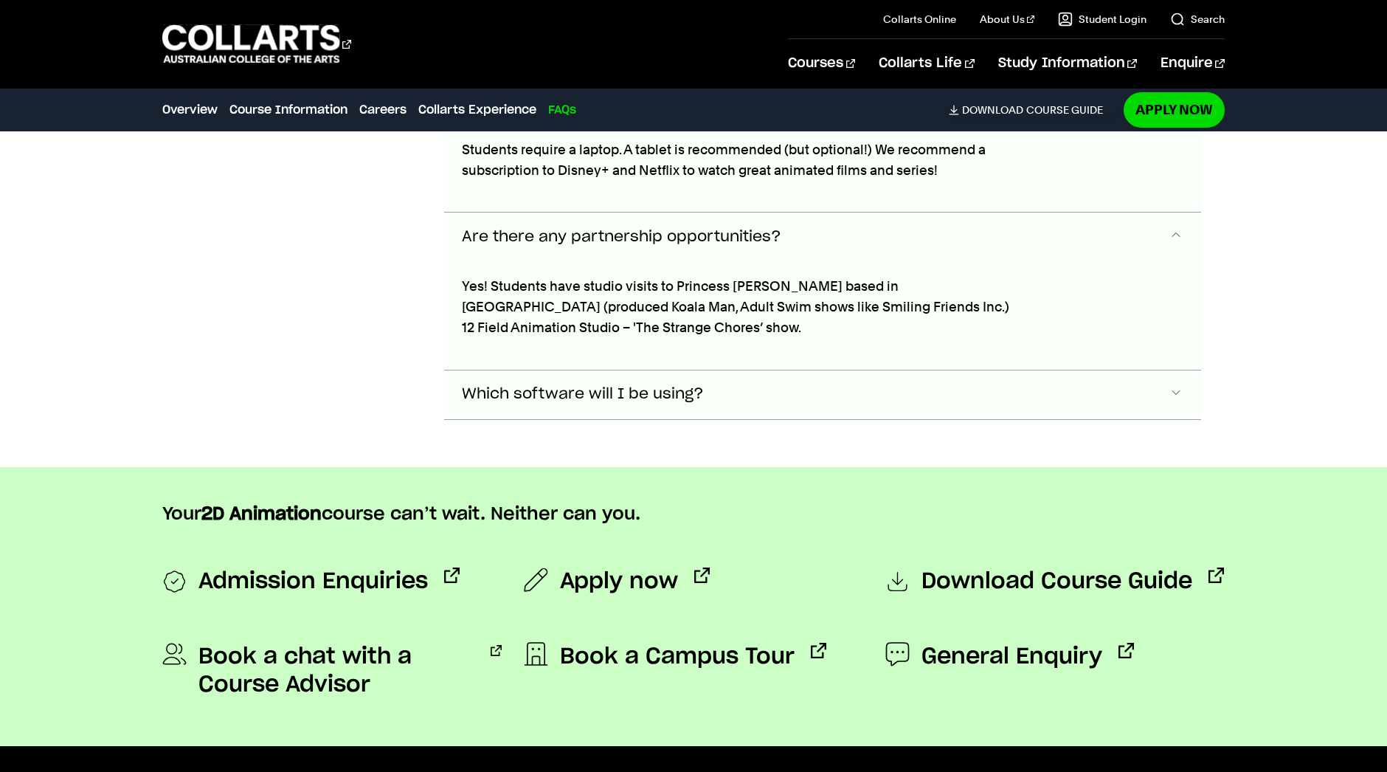
click at [651, 396] on span "Which software will I be using?" at bounding box center [583, 394] width 242 height 17
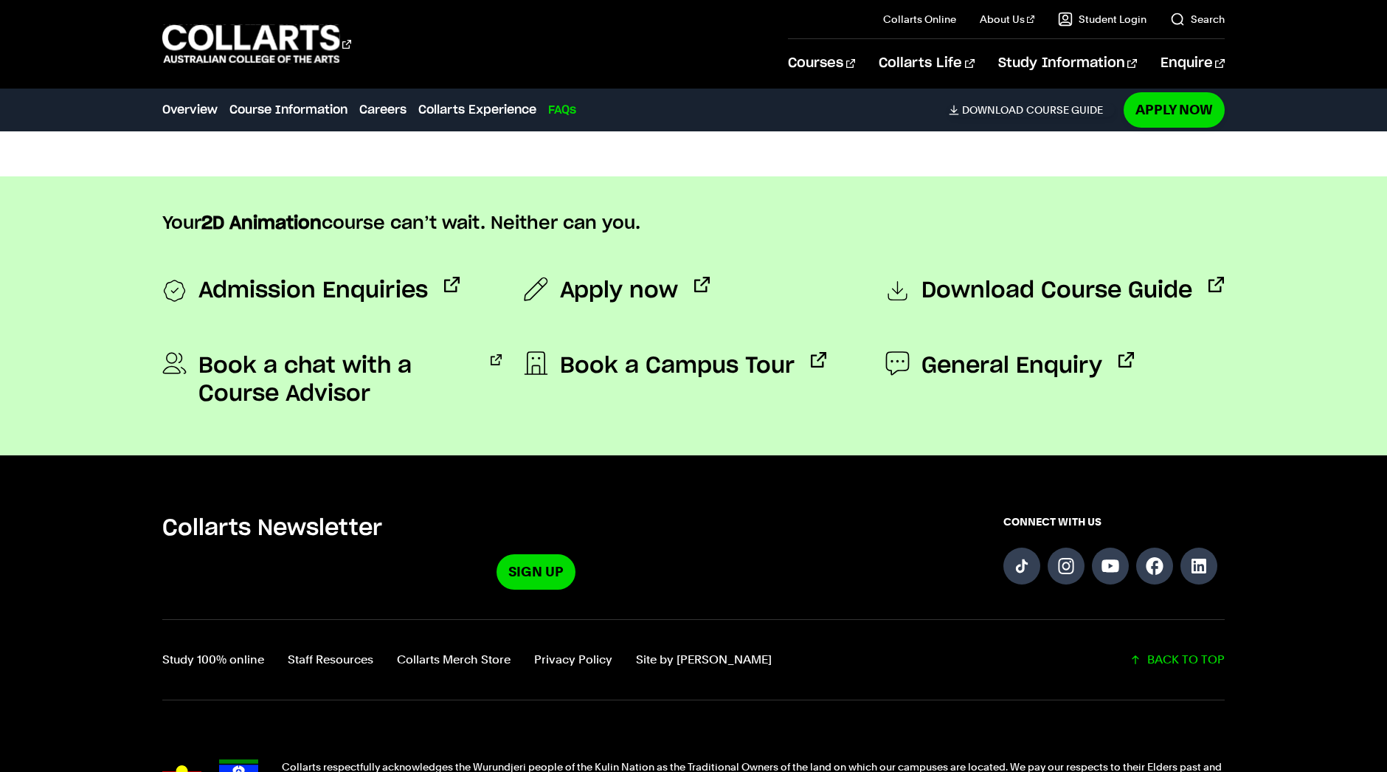
scroll to position [5240, 0]
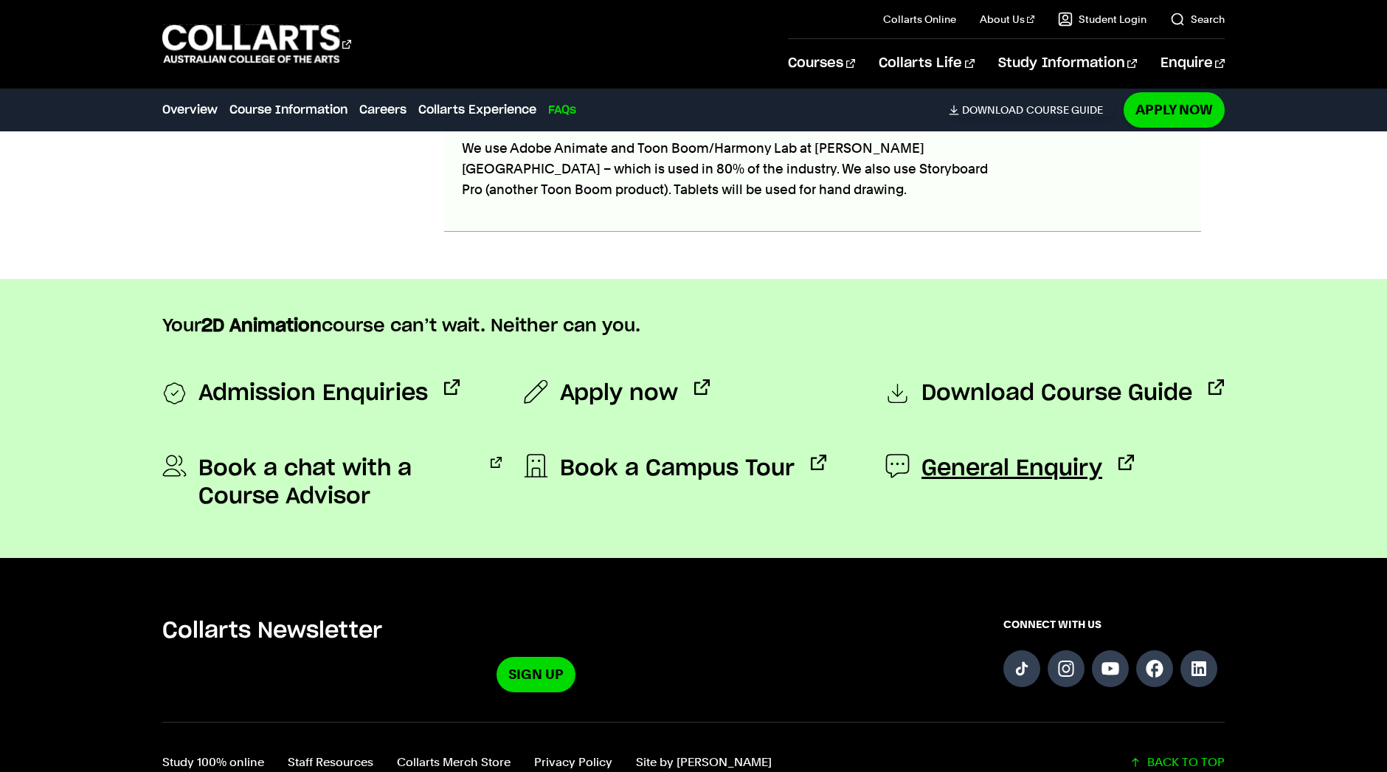
click at [993, 470] on span "General Enquiry" at bounding box center [1012, 469] width 181 height 28
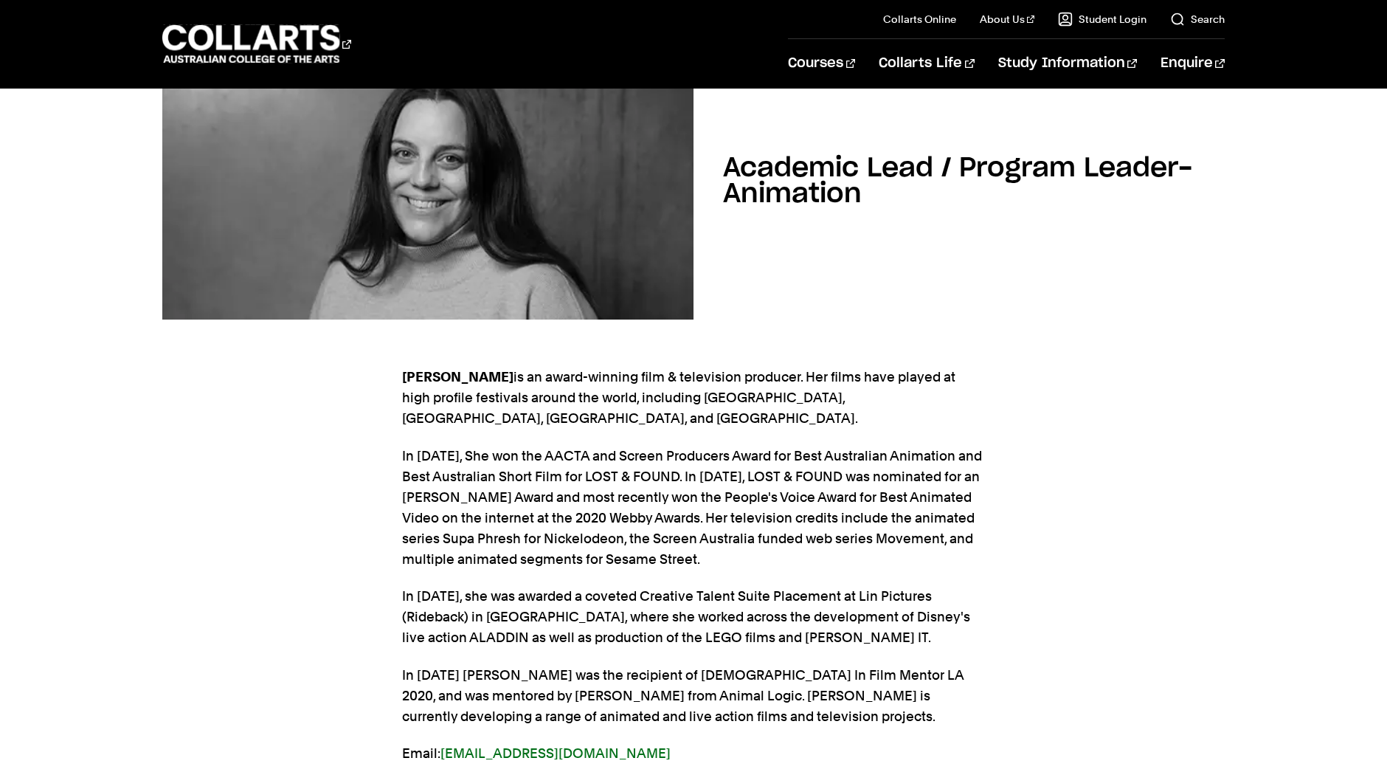
scroll to position [307, 0]
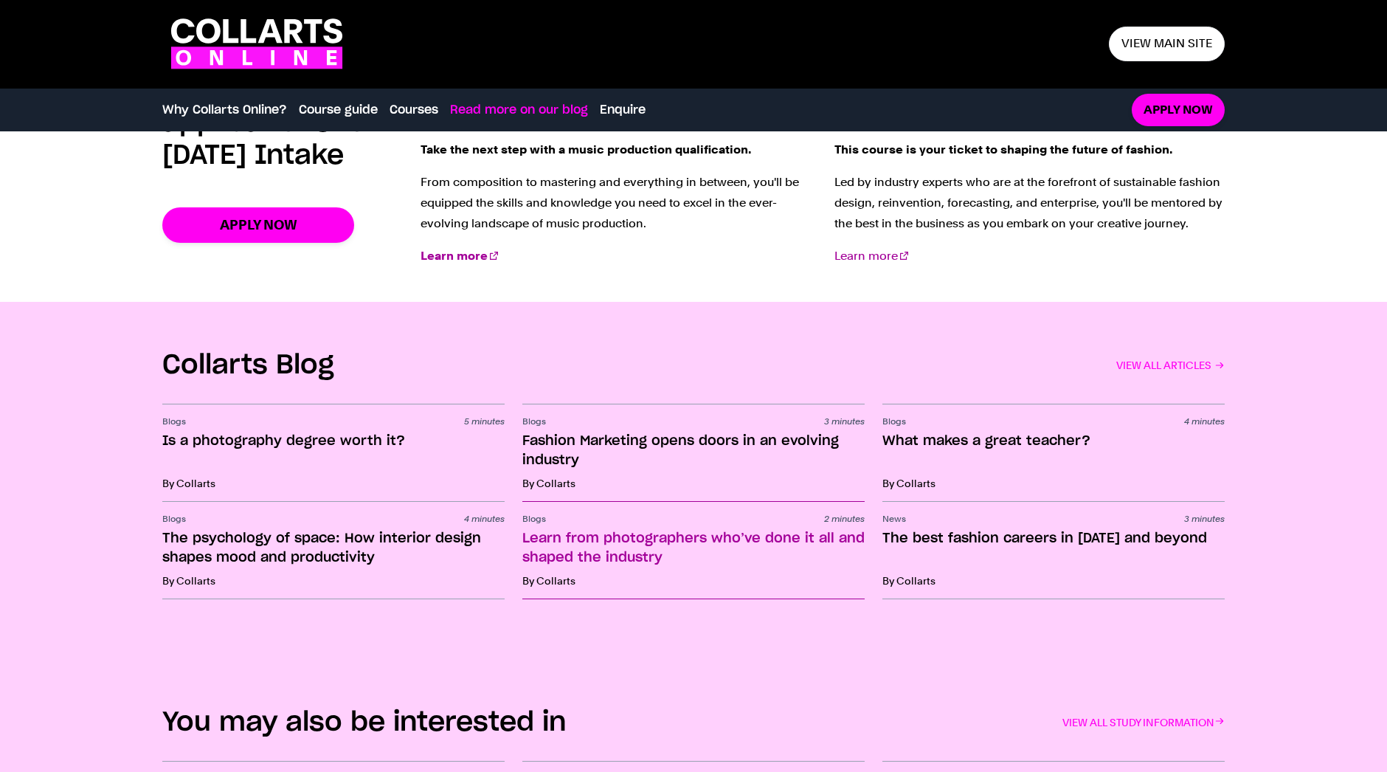
scroll to position [2325, 0]
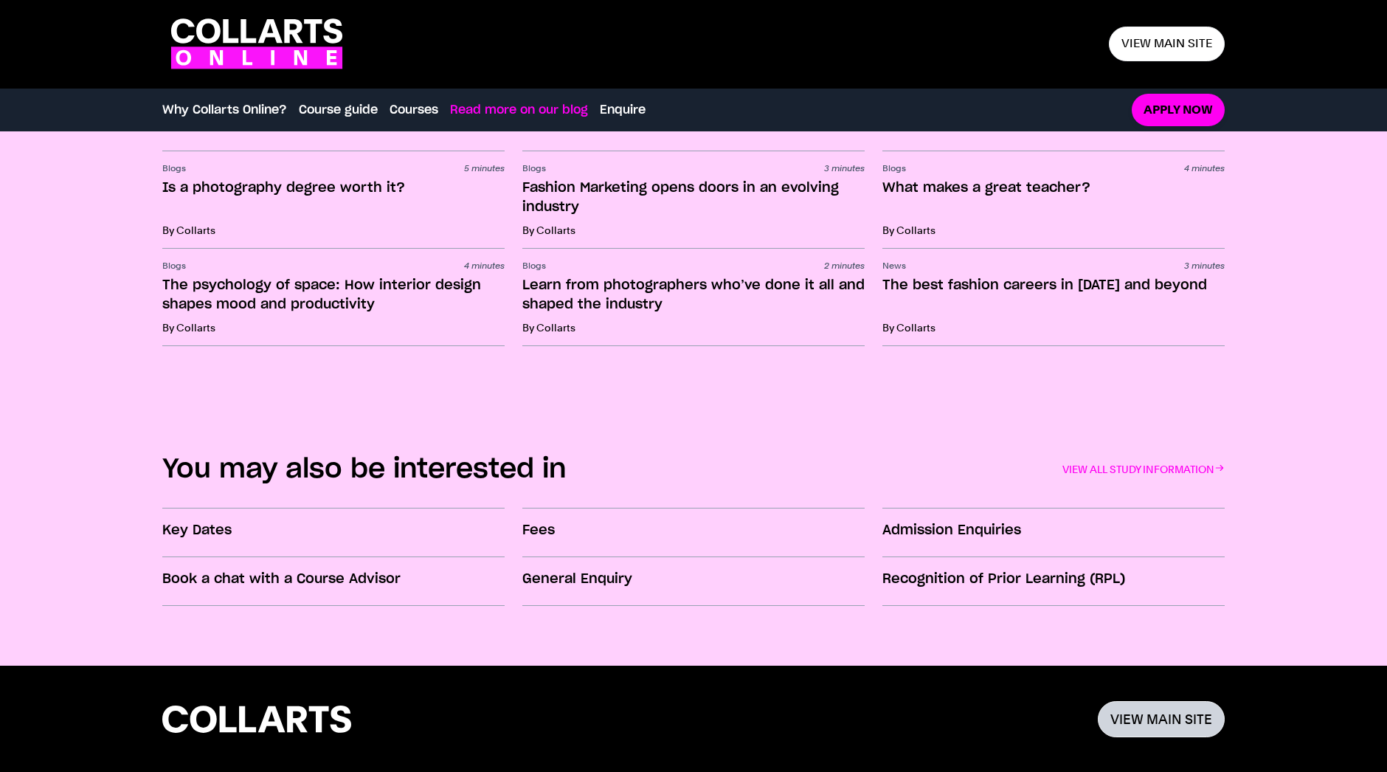
click at [1167, 727] on link "VIEW MAIN SITE" at bounding box center [1161, 719] width 127 height 36
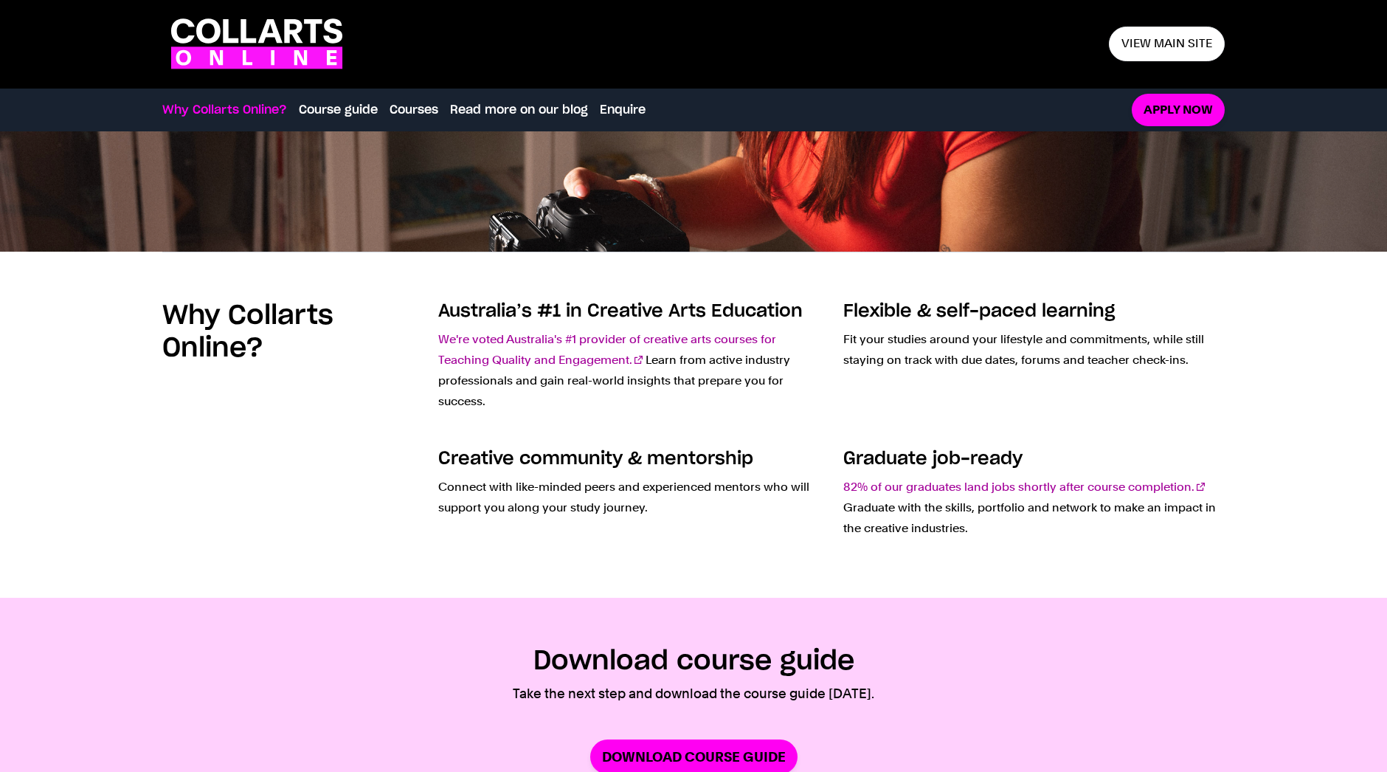
scroll to position [0, 0]
